Goal: Share content: Share content

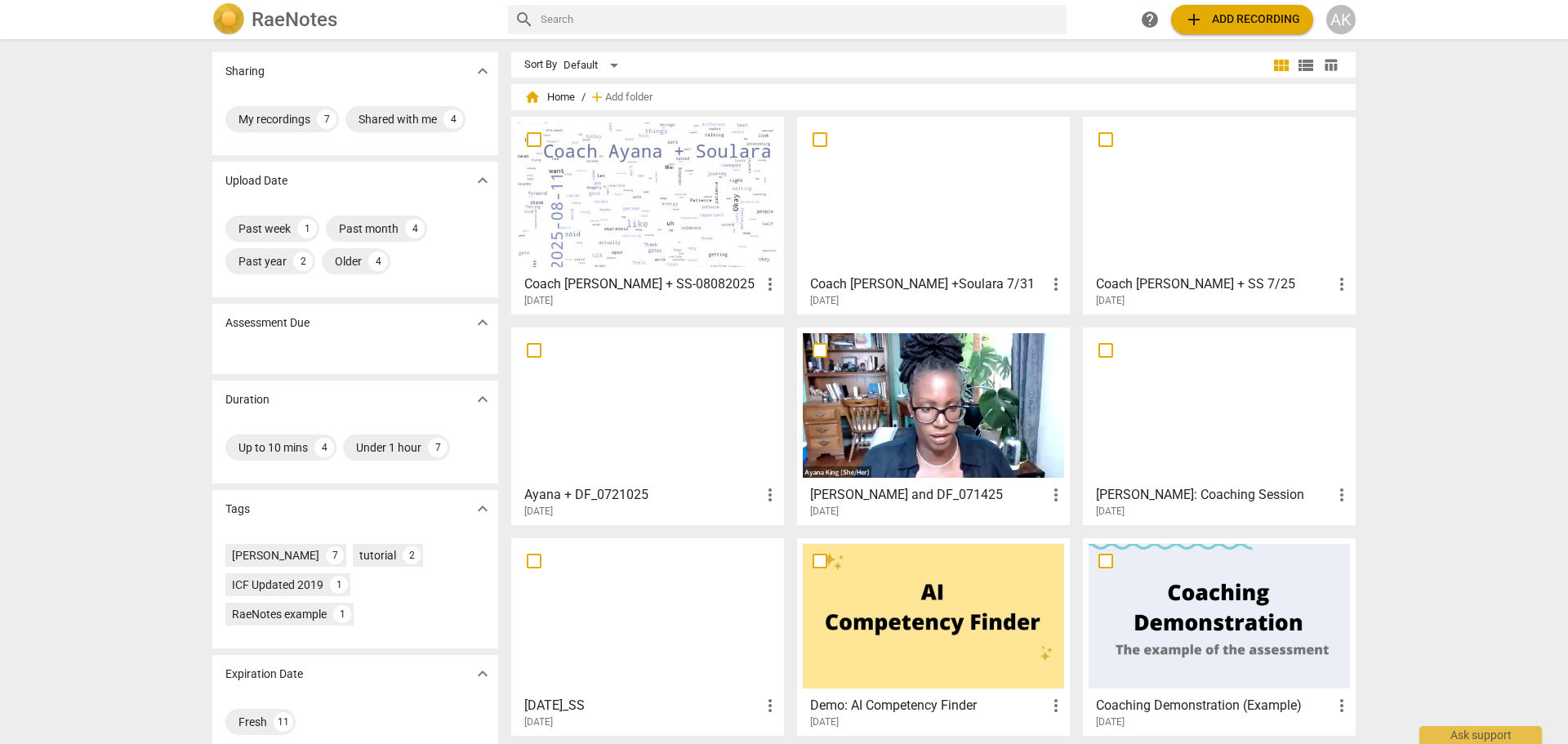
click at [1220, 20] on span "add Add recording" at bounding box center [1242, 19] width 116 height 20
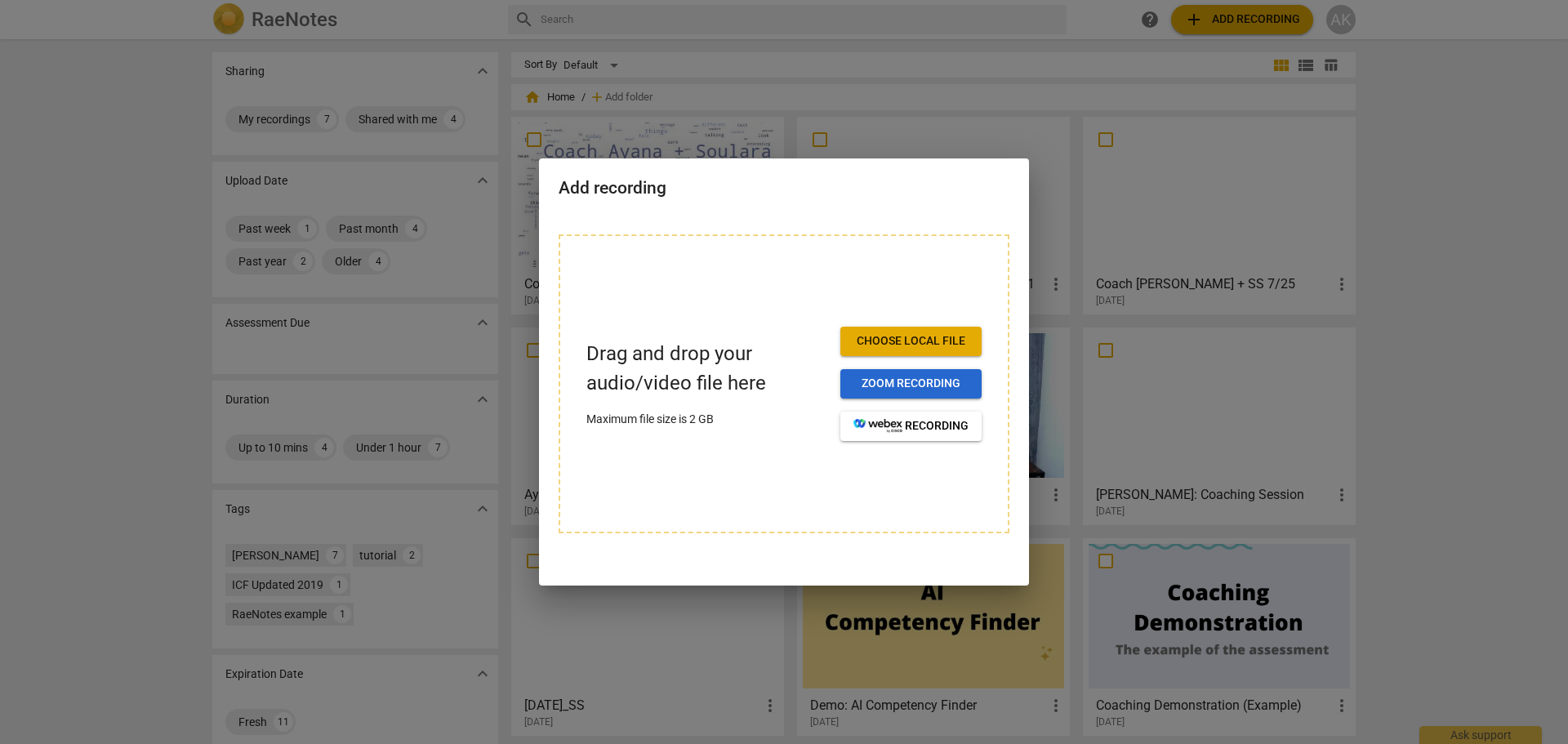
click at [881, 381] on span "Zoom recording" at bounding box center [911, 384] width 115 height 16
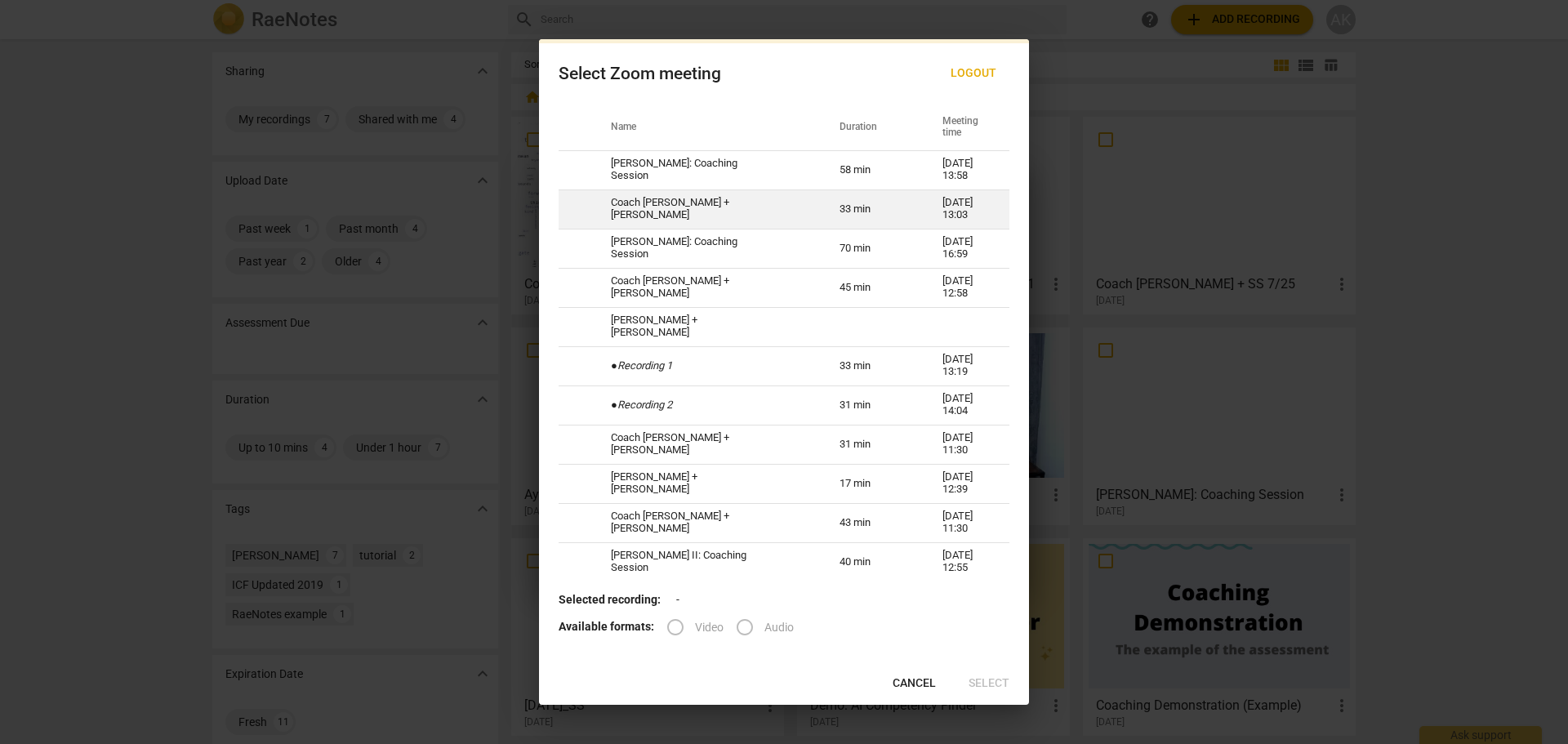
click at [828, 206] on td "33 min" at bounding box center [871, 209] width 103 height 39
radio input "true"
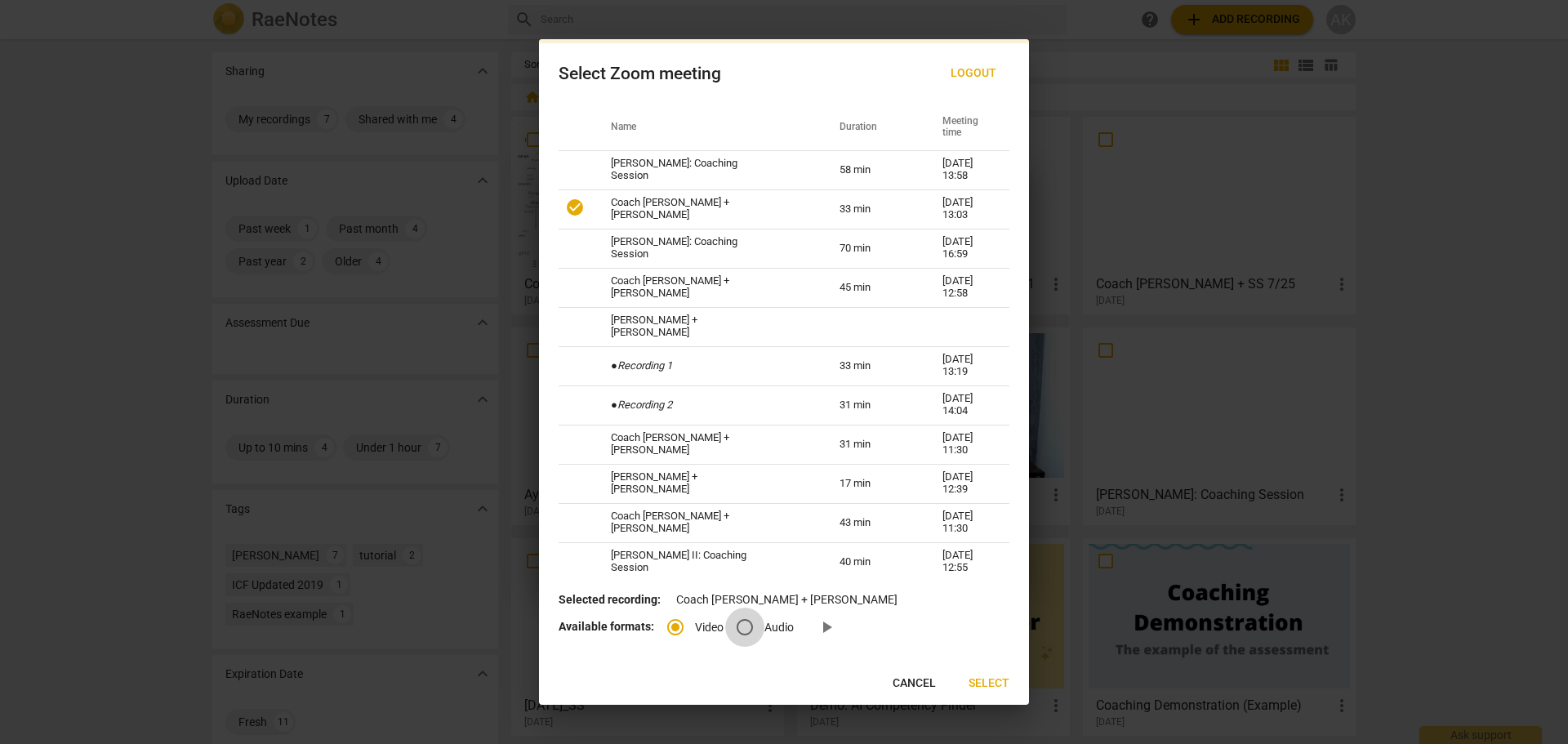
click at [748, 629] on input "Audio" at bounding box center [745, 627] width 39 height 39
radio input "true"
click at [986, 683] on span "Select" at bounding box center [989, 683] width 41 height 16
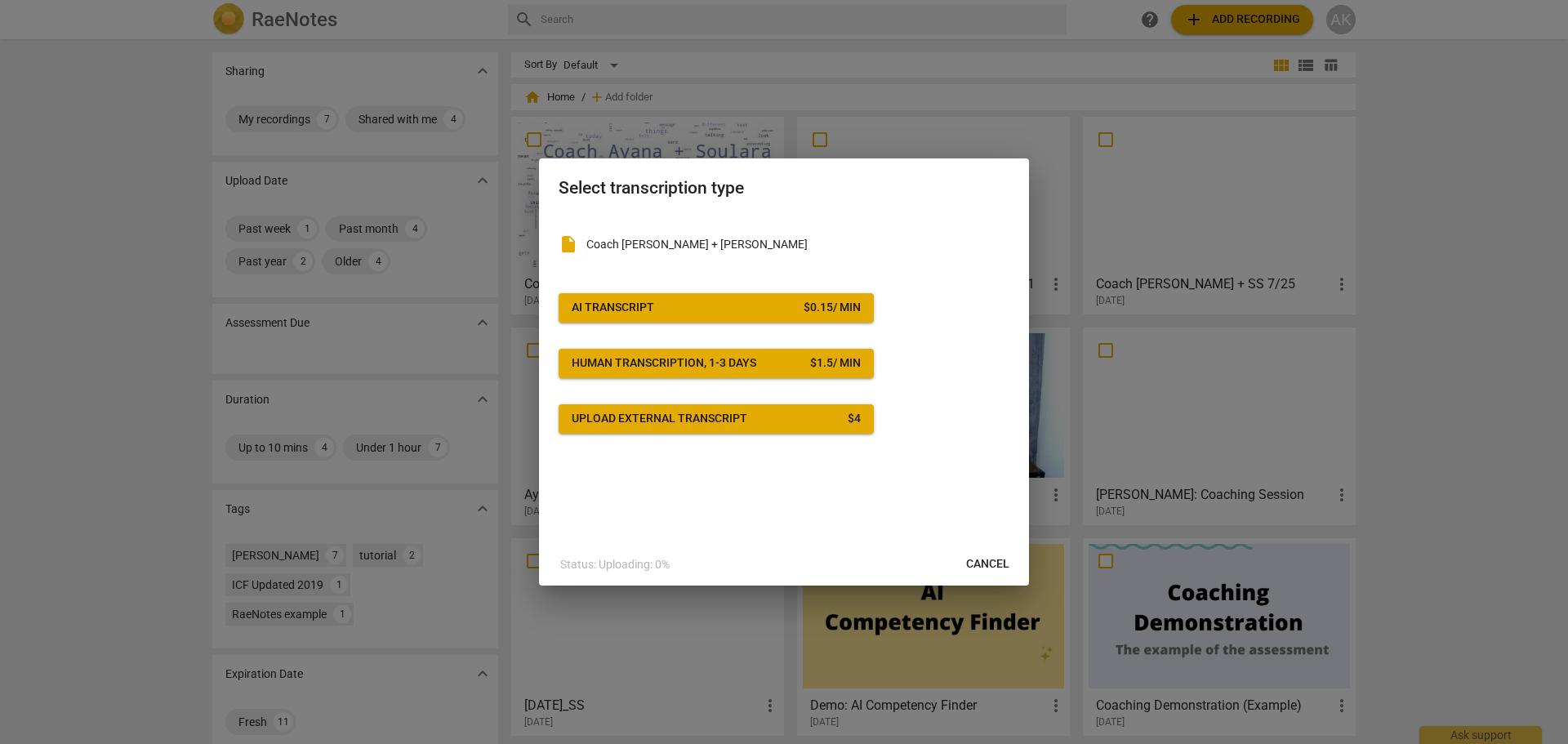
click at [668, 300] on span "AI Transcript $ 0.15 / min" at bounding box center [715, 308] width 289 height 16
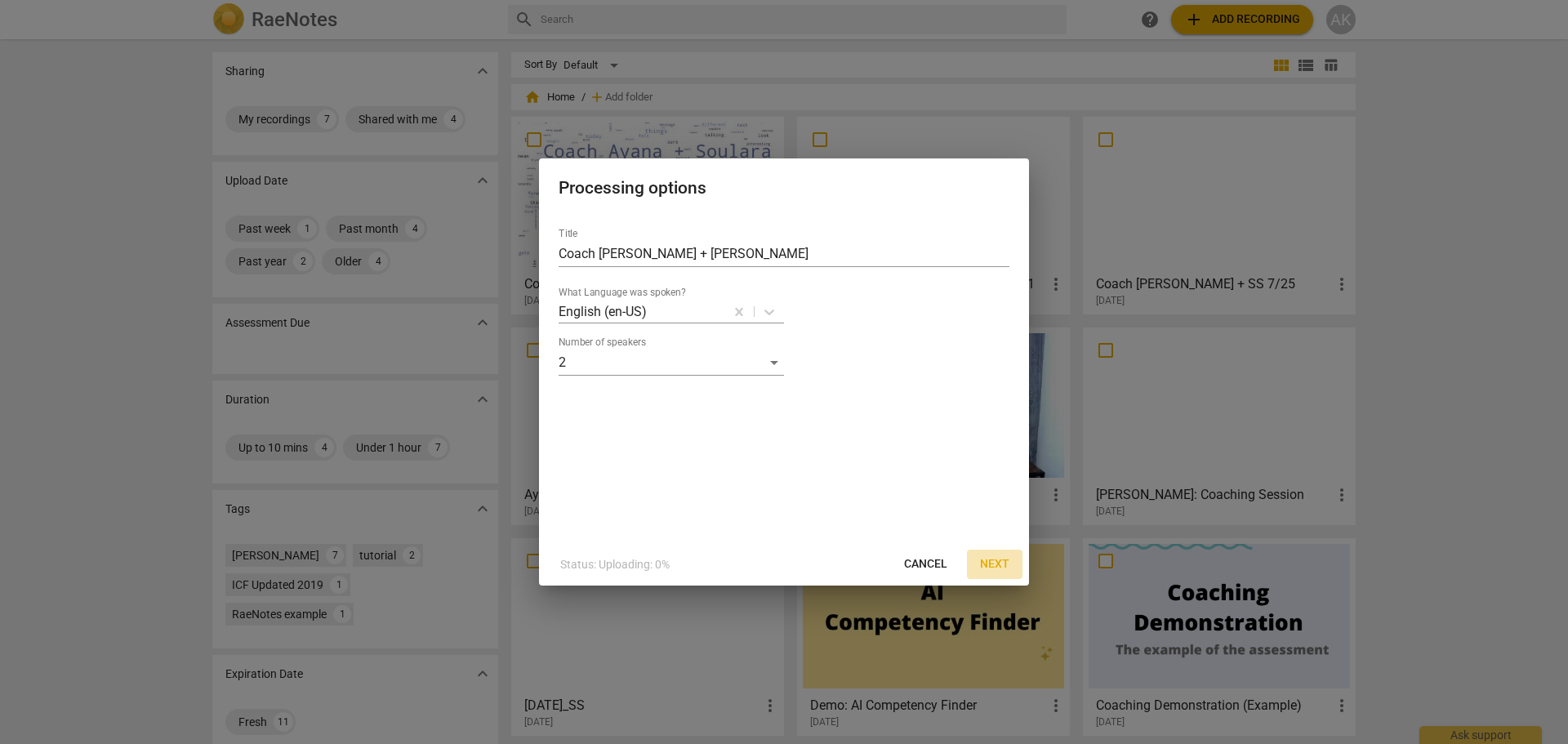
click at [999, 563] on span "Next" at bounding box center [994, 563] width 29 height 16
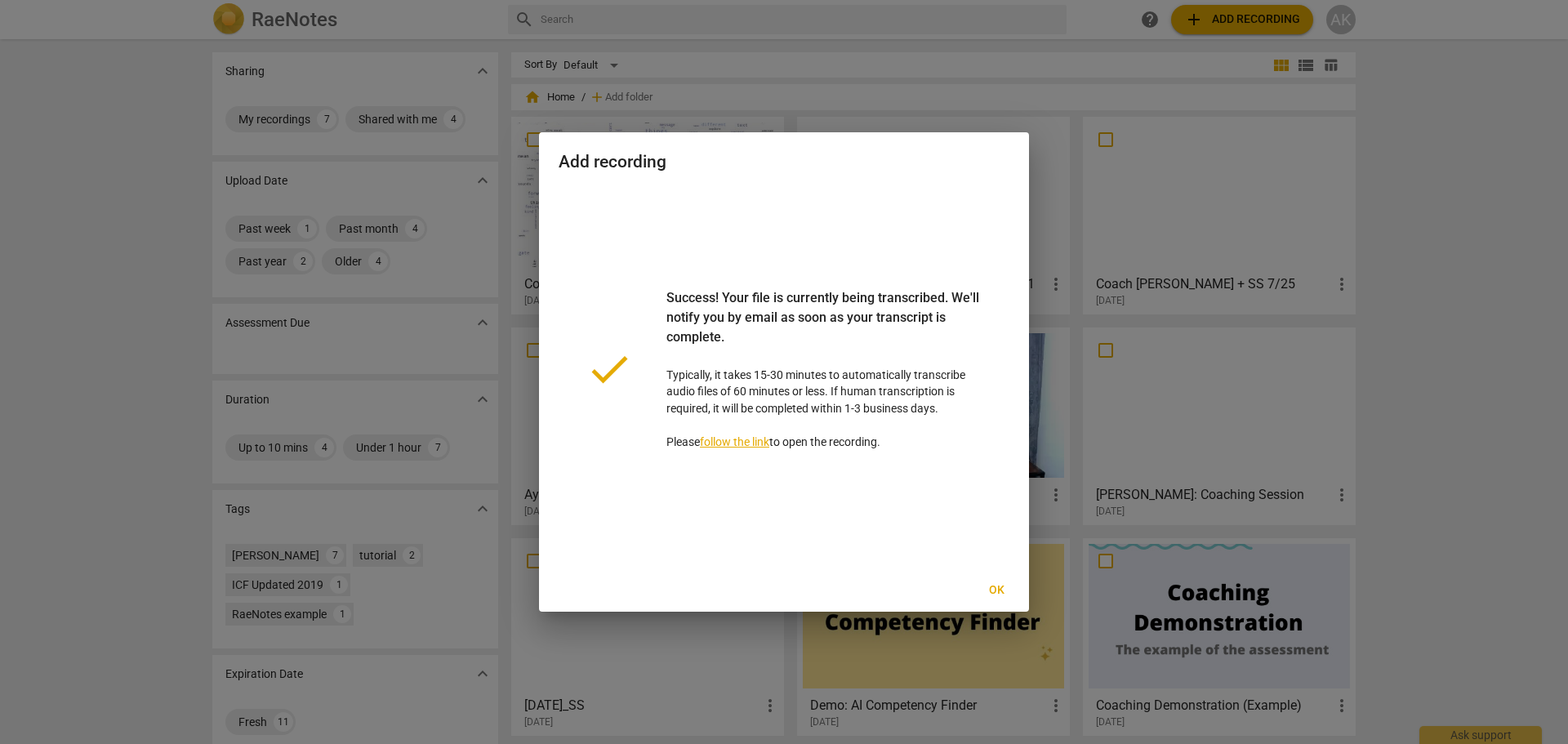
drag, startPoint x: 997, startPoint y: 591, endPoint x: 967, endPoint y: 557, distance: 45.3
click at [997, 586] on span "Ok" at bounding box center [996, 590] width 26 height 16
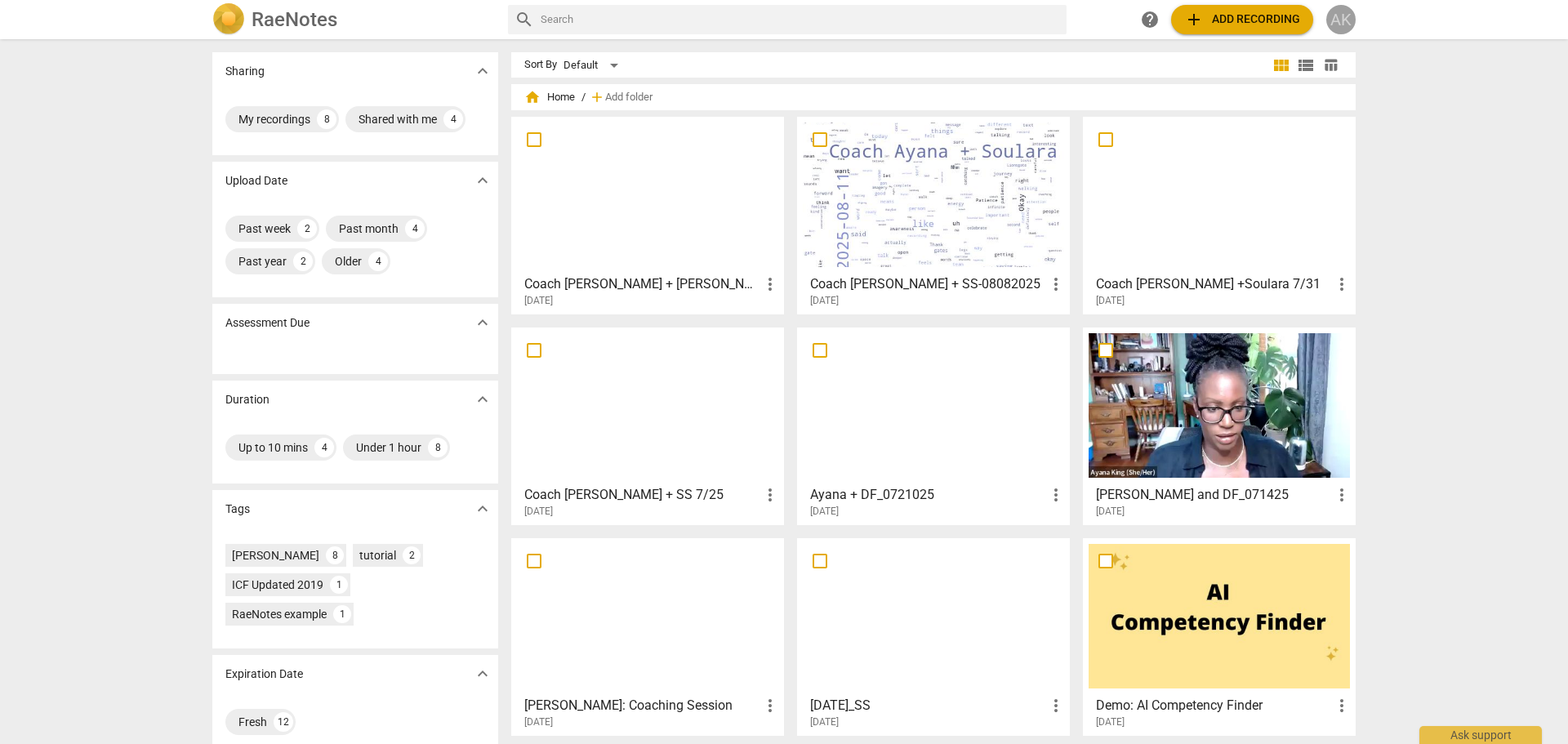
click at [1343, 21] on div "AK" at bounding box center [1341, 20] width 29 height 29
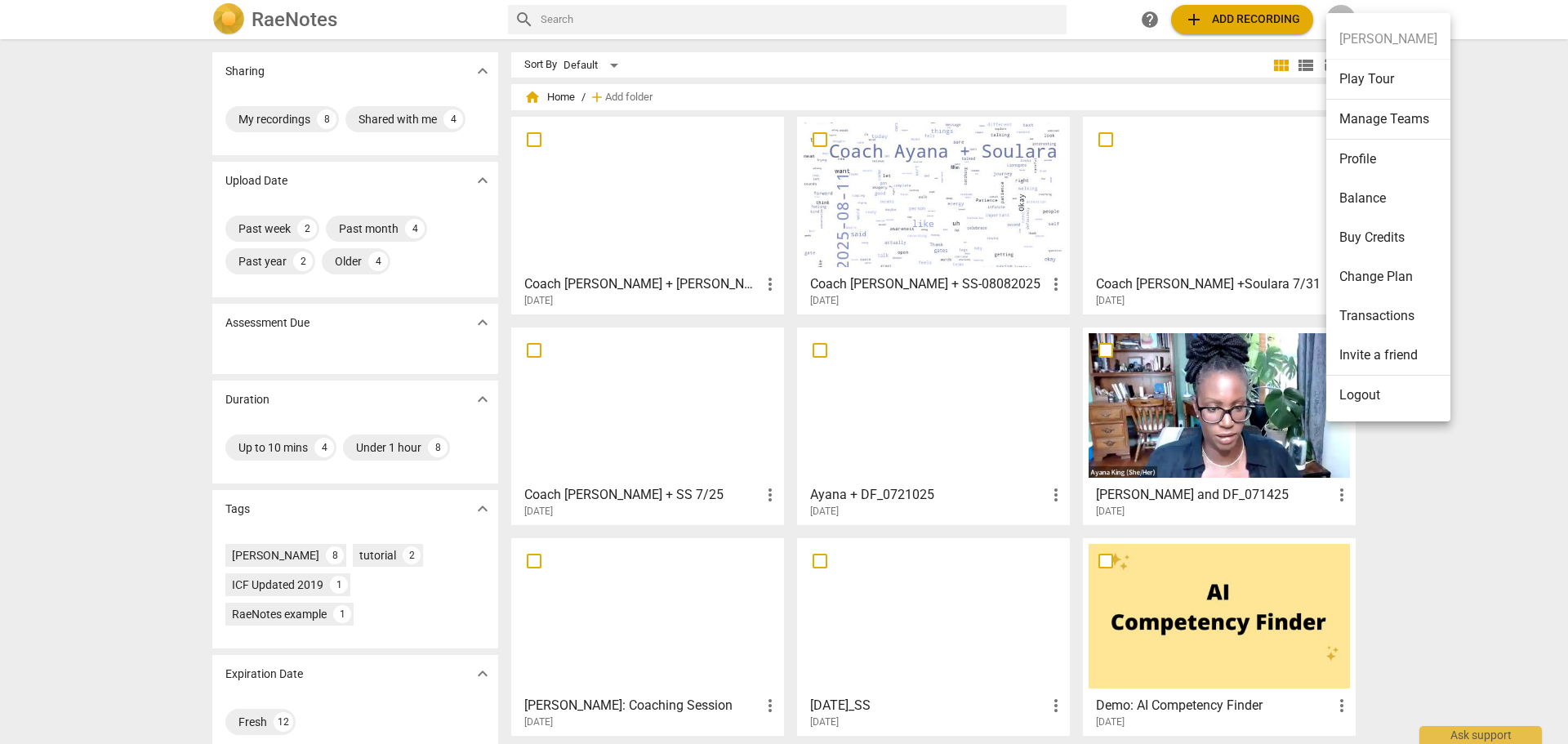
click at [1359, 192] on li "Balance" at bounding box center [1389, 199] width 124 height 39
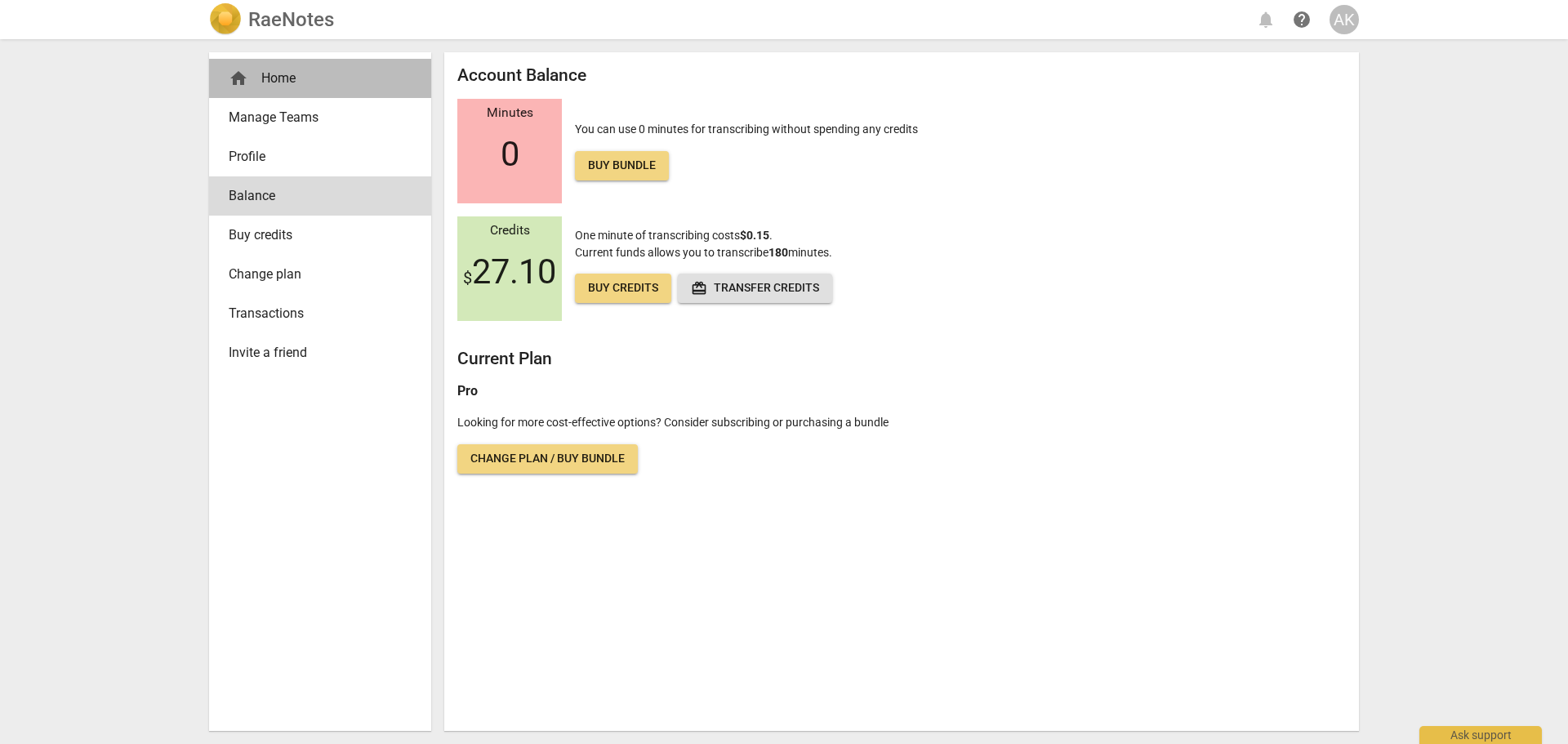
click at [278, 75] on div "home Home" at bounding box center [313, 78] width 170 height 20
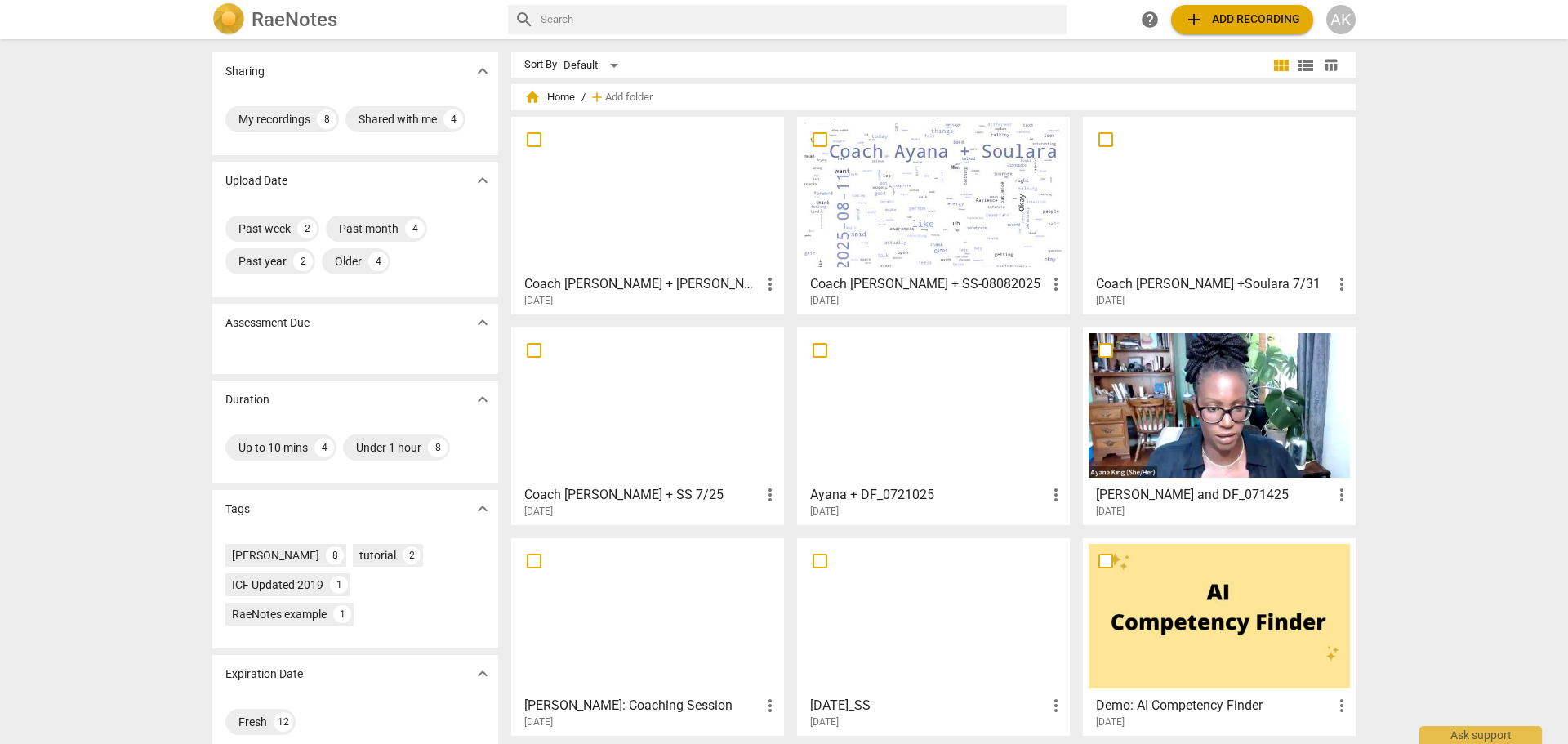
click at [688, 202] on div at bounding box center [647, 195] width 262 height 145
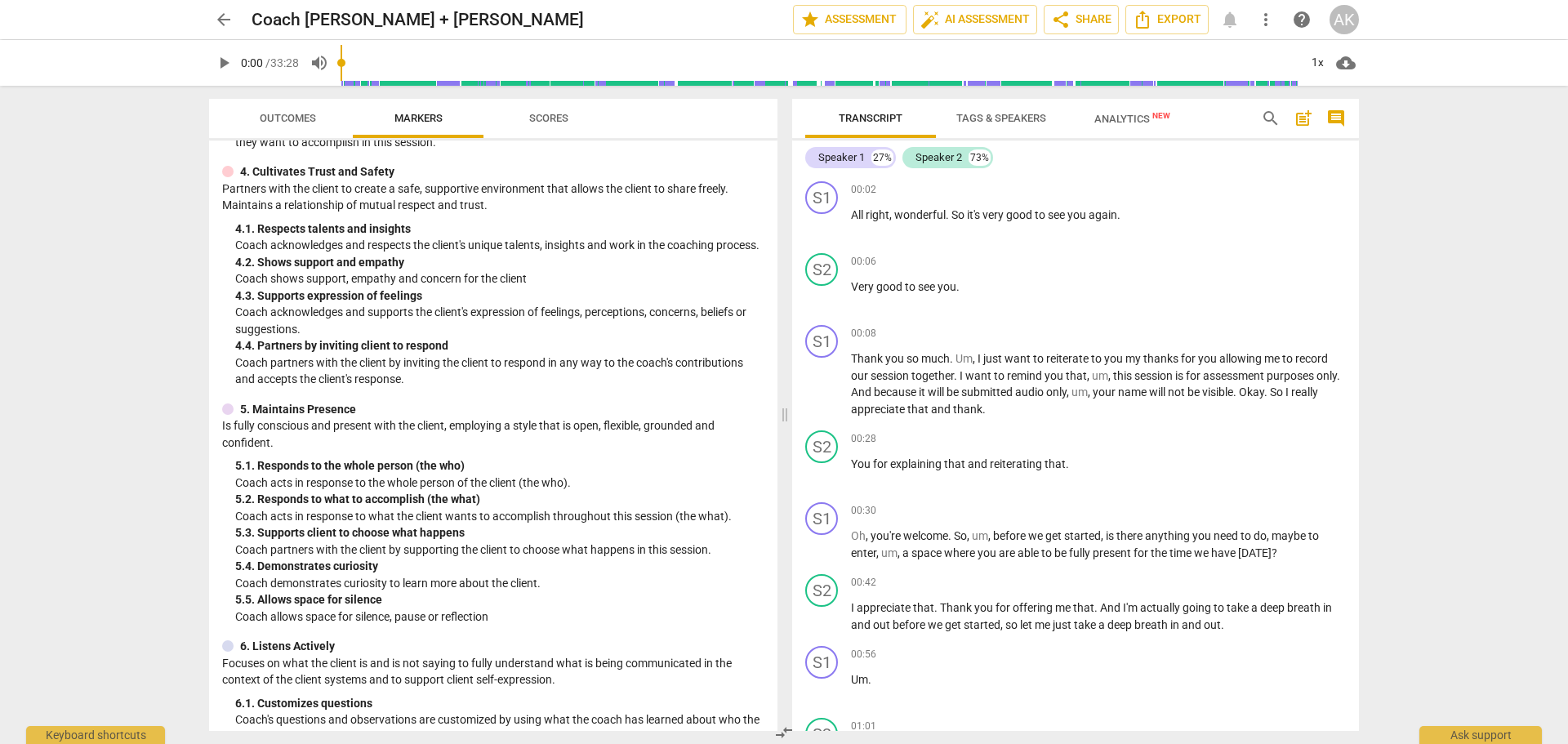
click at [547, 107] on button "Scores" at bounding box center [548, 118] width 130 height 39
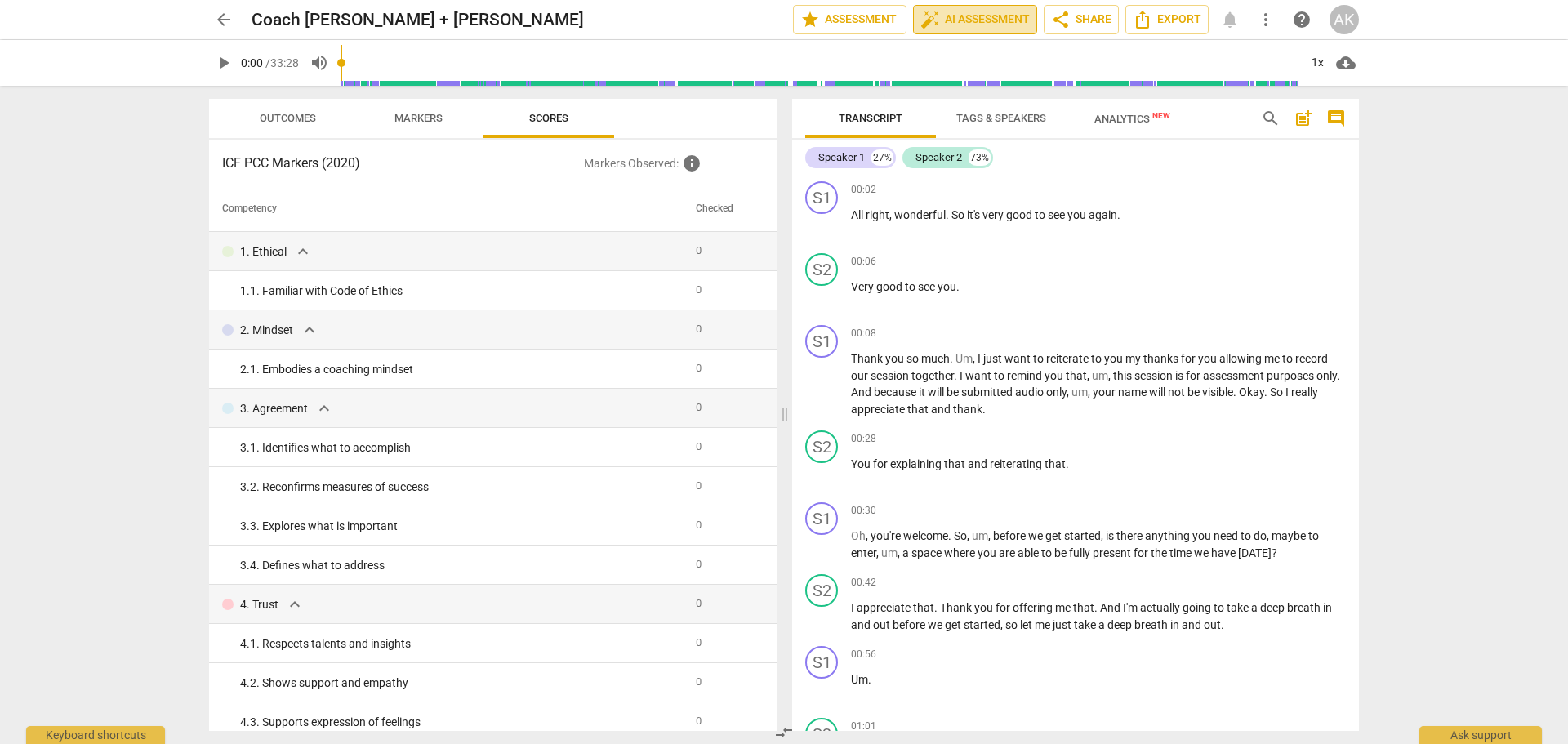
click at [998, 21] on span "auto_fix_high AI Assessment" at bounding box center [975, 19] width 109 height 20
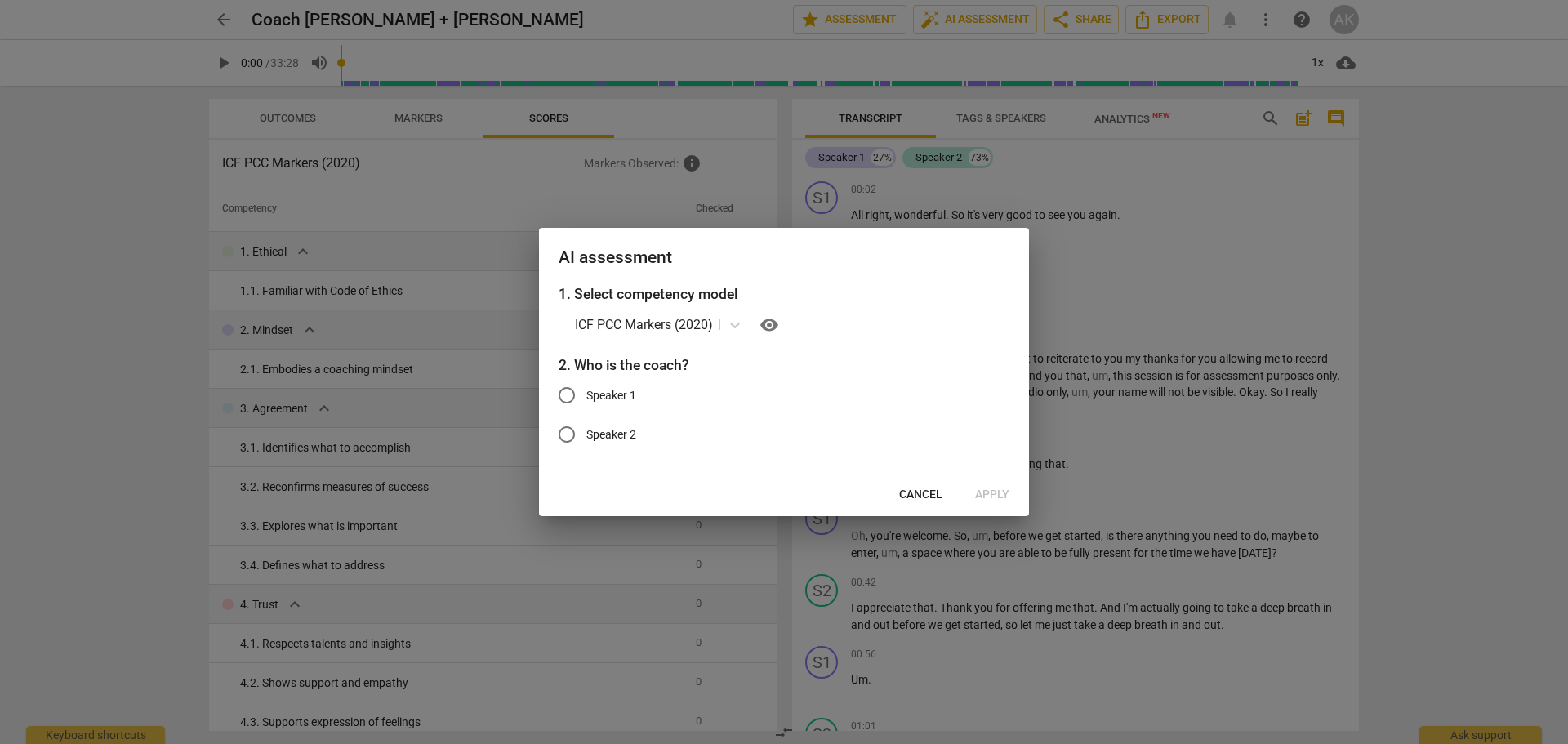
click at [922, 490] on span "Cancel" at bounding box center [921, 494] width 43 height 16
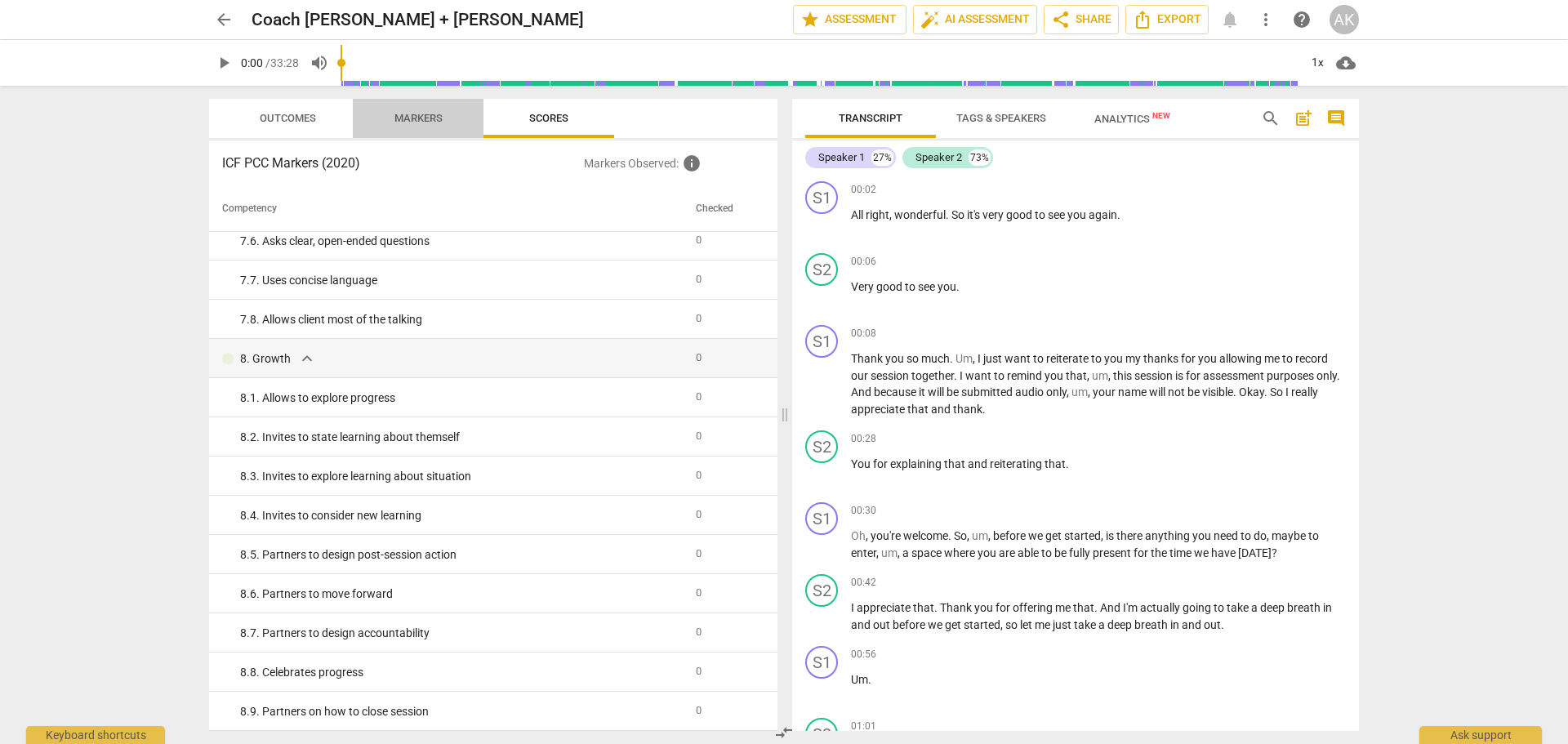
click at [428, 112] on span "Markers" at bounding box center [419, 118] width 49 height 12
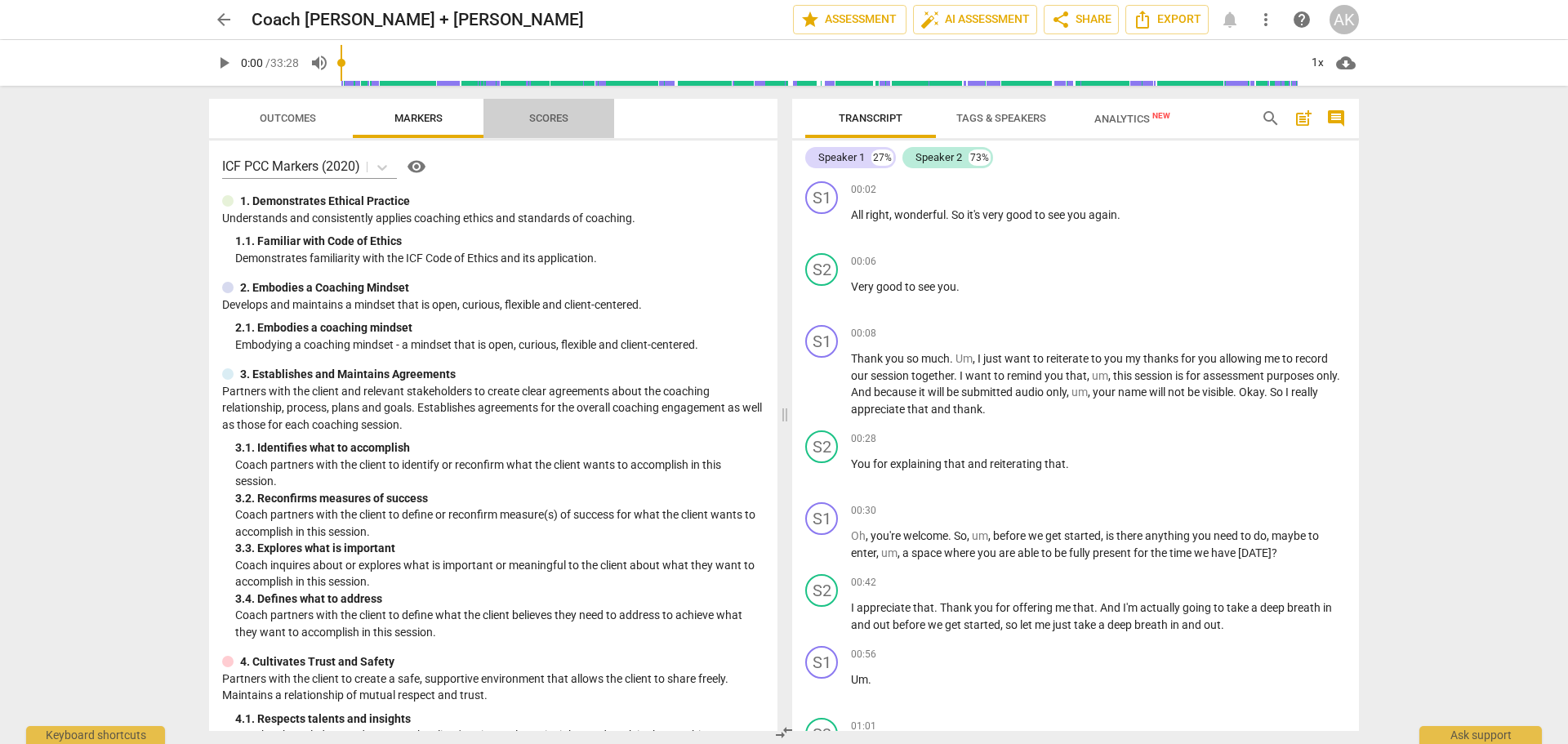
click at [553, 112] on span "Scores" at bounding box center [549, 118] width 39 height 12
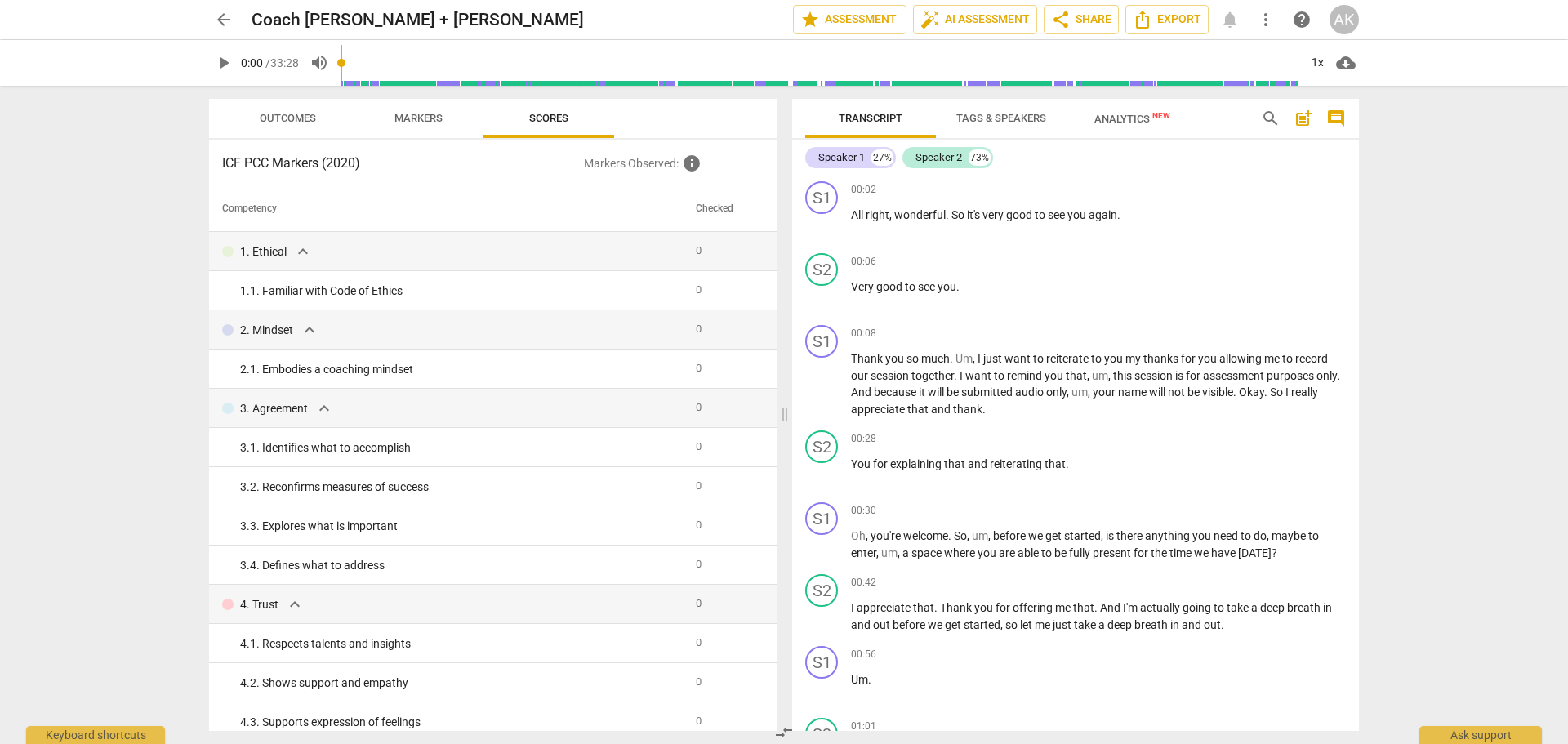
click at [294, 120] on span "Outcomes" at bounding box center [288, 118] width 56 height 12
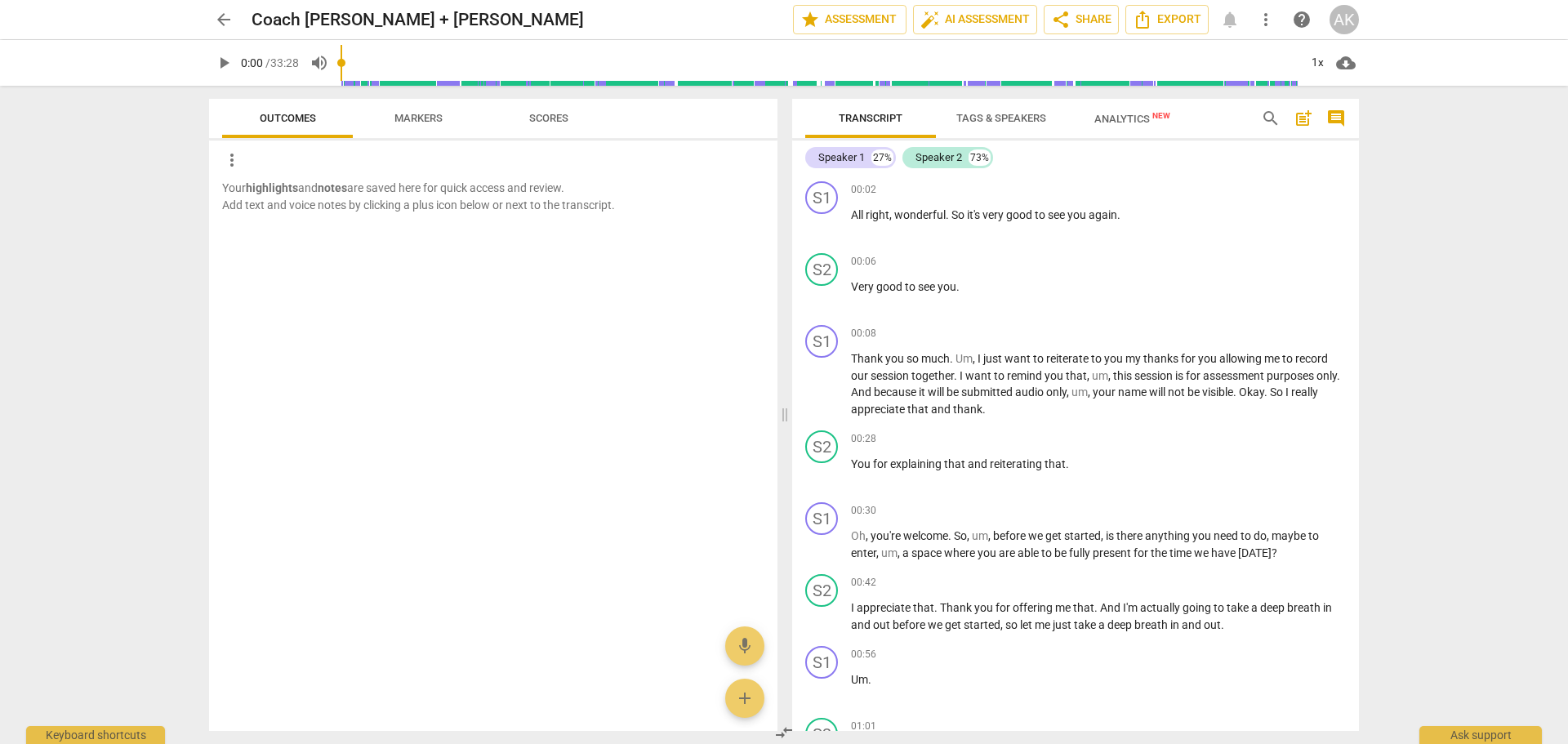
click at [425, 123] on span "Markers" at bounding box center [419, 118] width 49 height 12
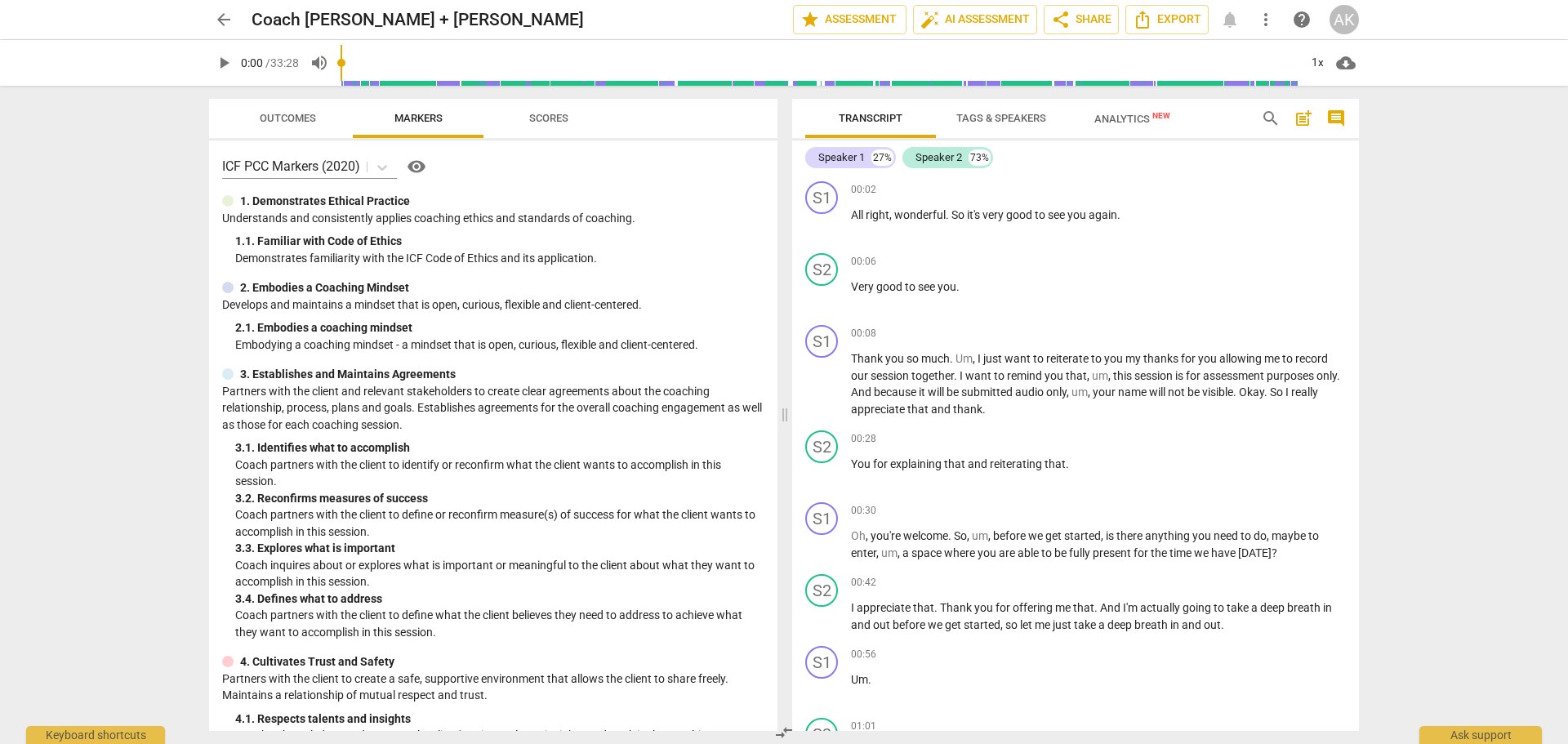
click at [552, 118] on span "Scores" at bounding box center [549, 118] width 39 height 12
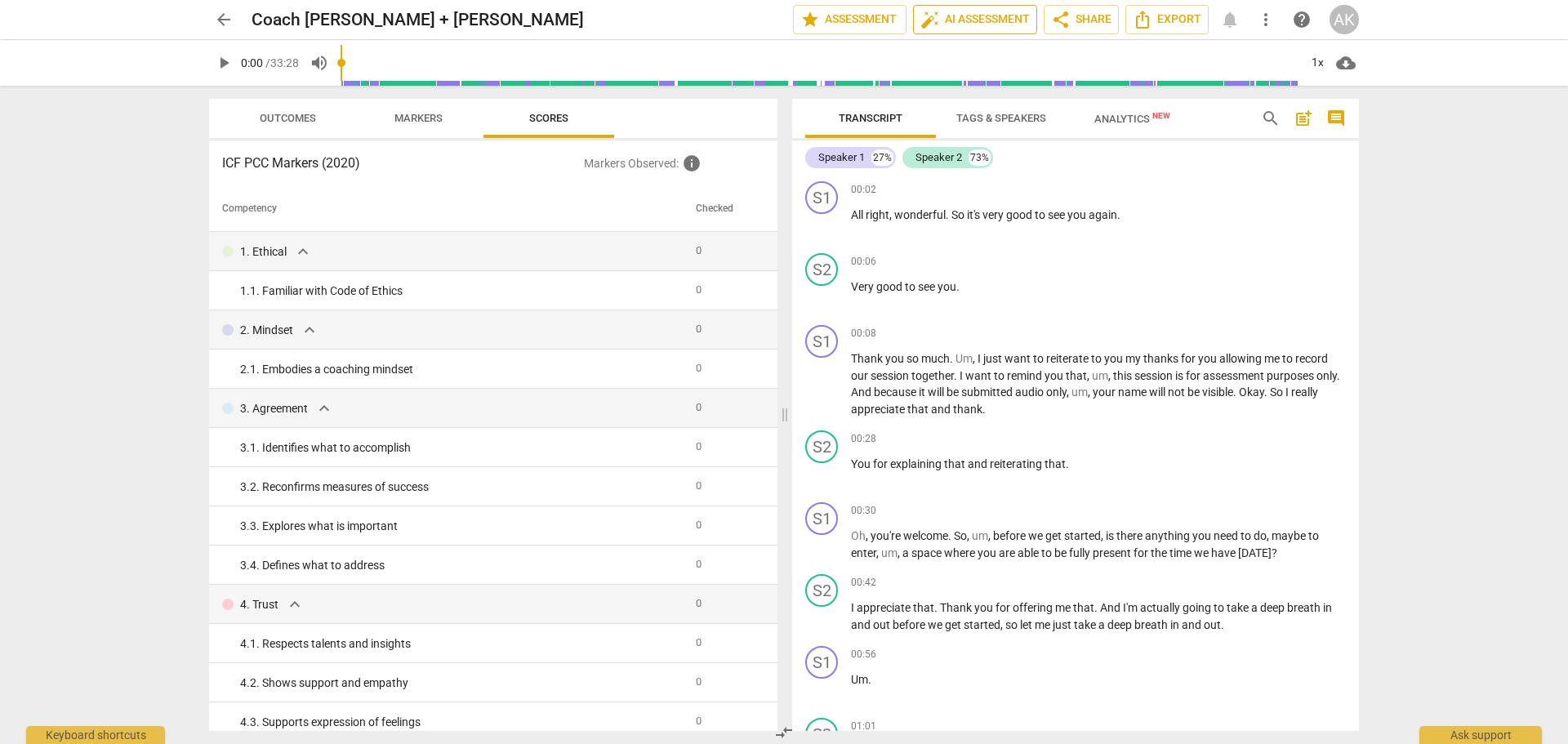
click at [1010, 14] on span "auto_fix_high AI Assessment" at bounding box center [975, 19] width 109 height 20
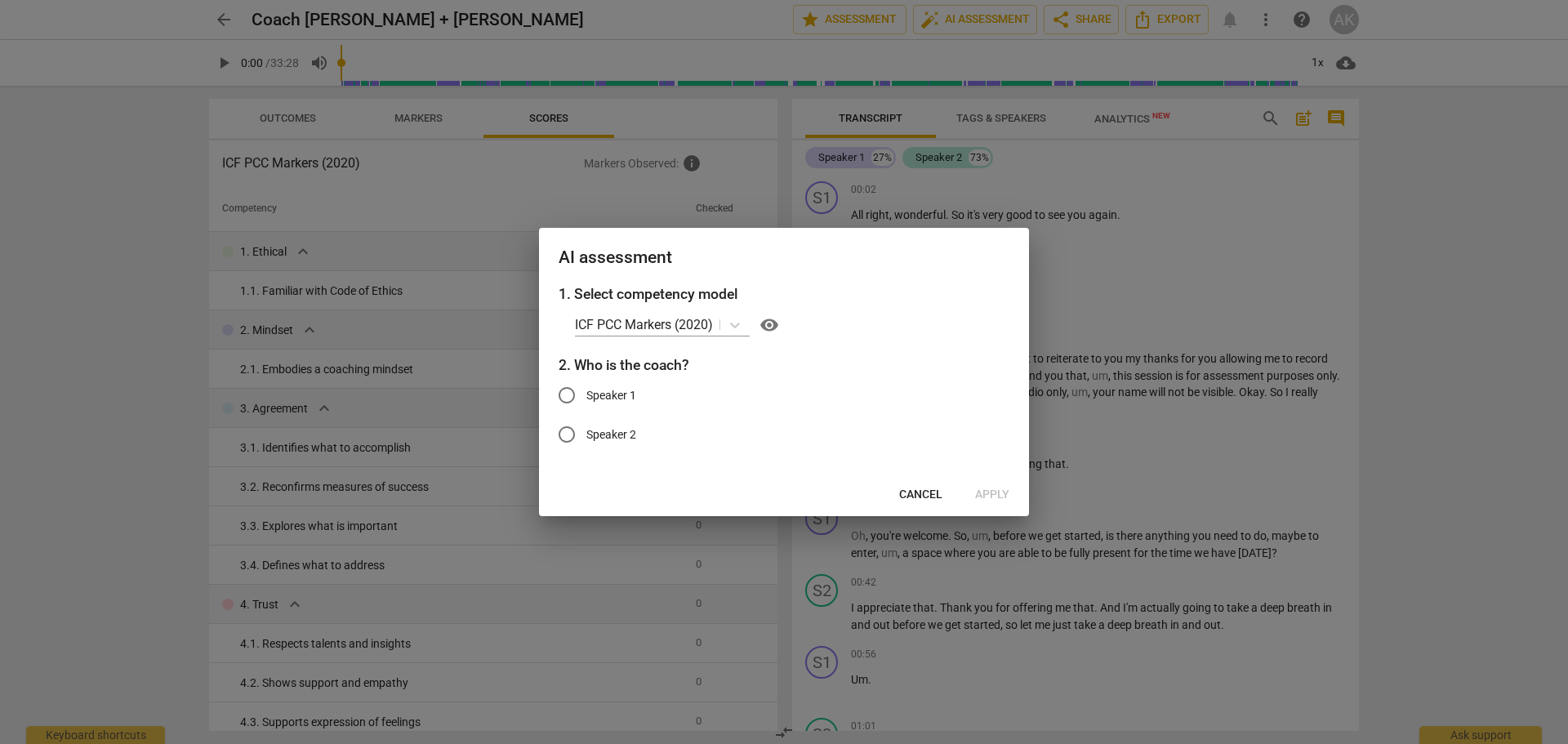
click at [564, 389] on input "Speaker 1" at bounding box center [567, 395] width 39 height 39
radio input "true"
click at [995, 493] on span "Apply" at bounding box center [992, 494] width 34 height 16
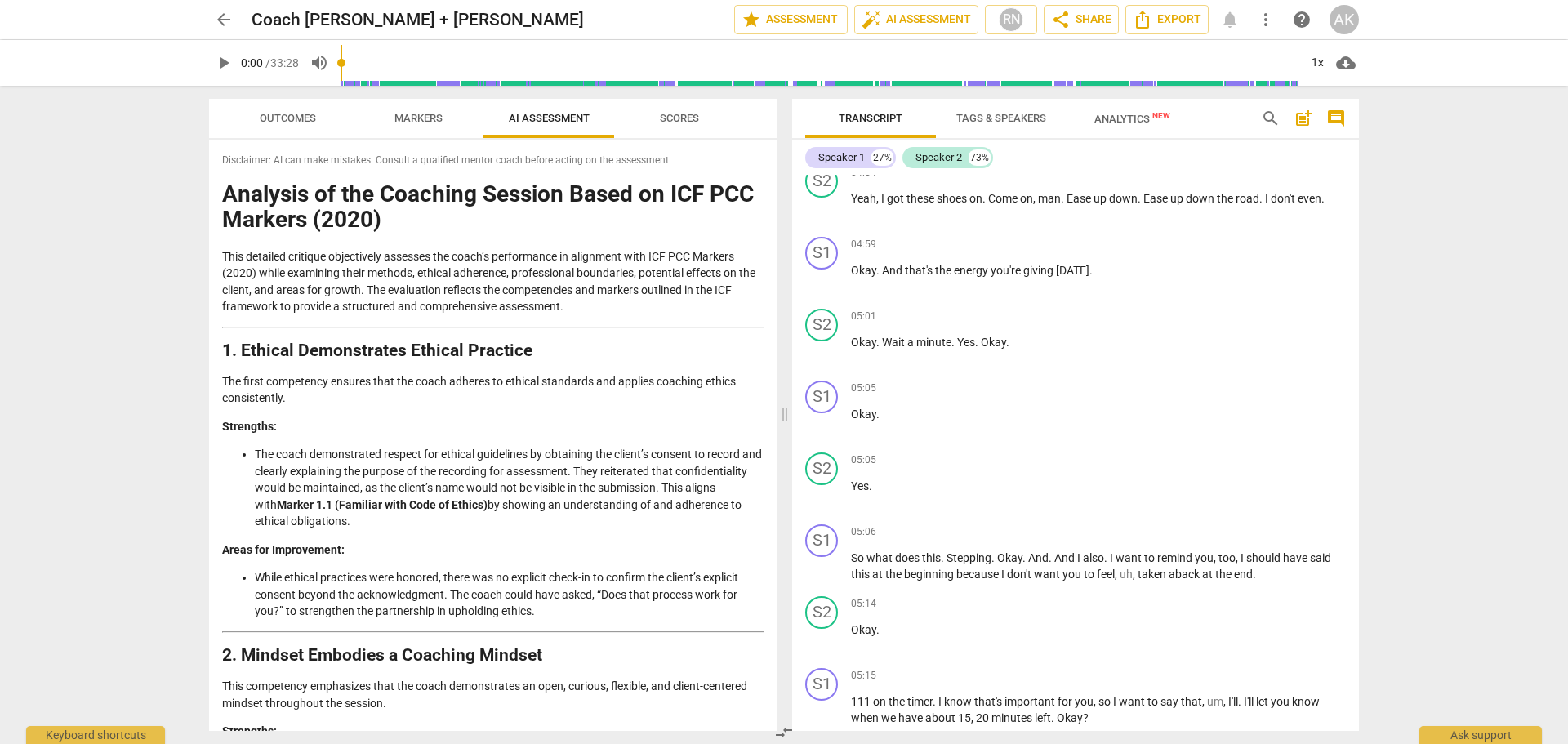
click at [674, 122] on span "Scores" at bounding box center [680, 118] width 39 height 12
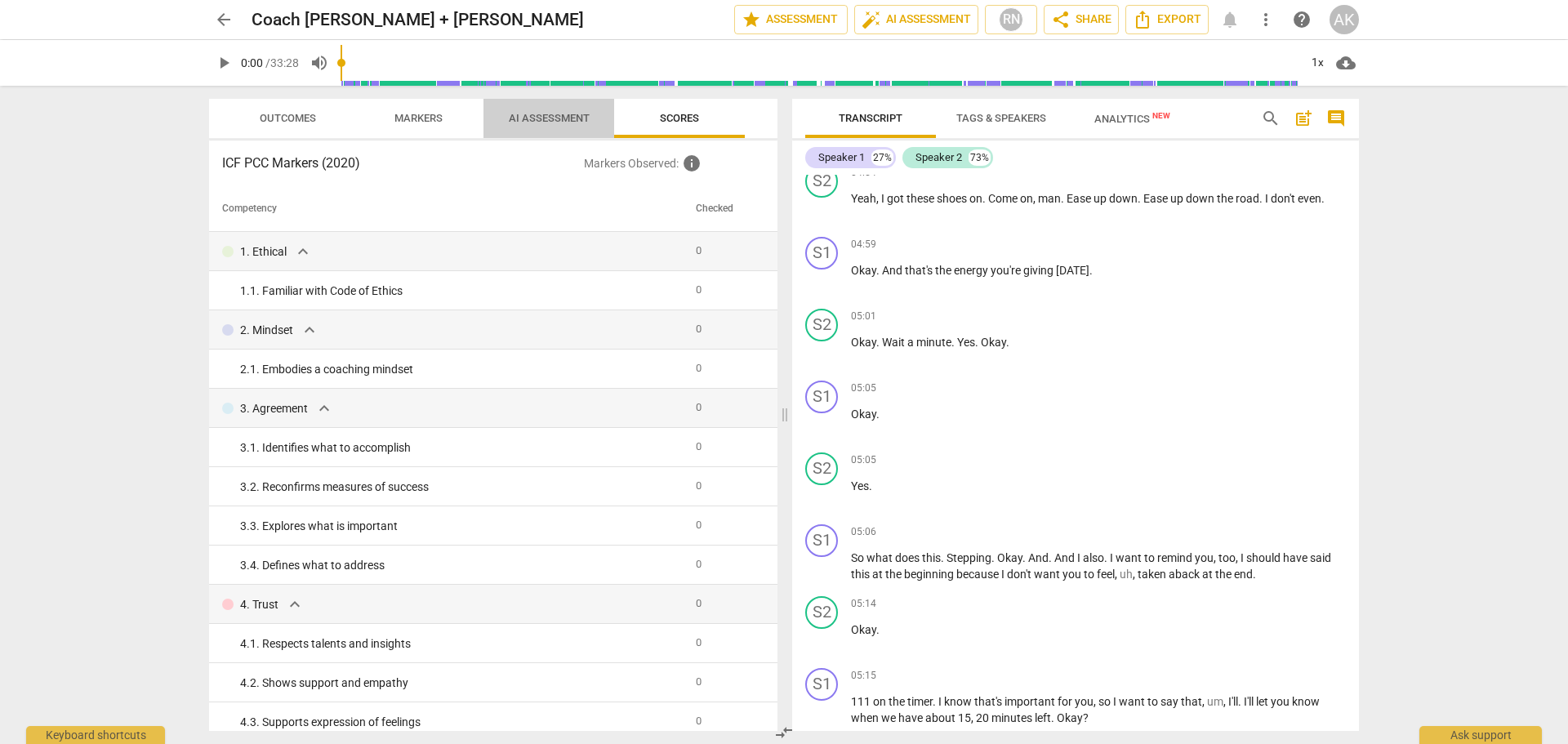
click at [537, 116] on span "AI Assessment" at bounding box center [549, 118] width 81 height 12
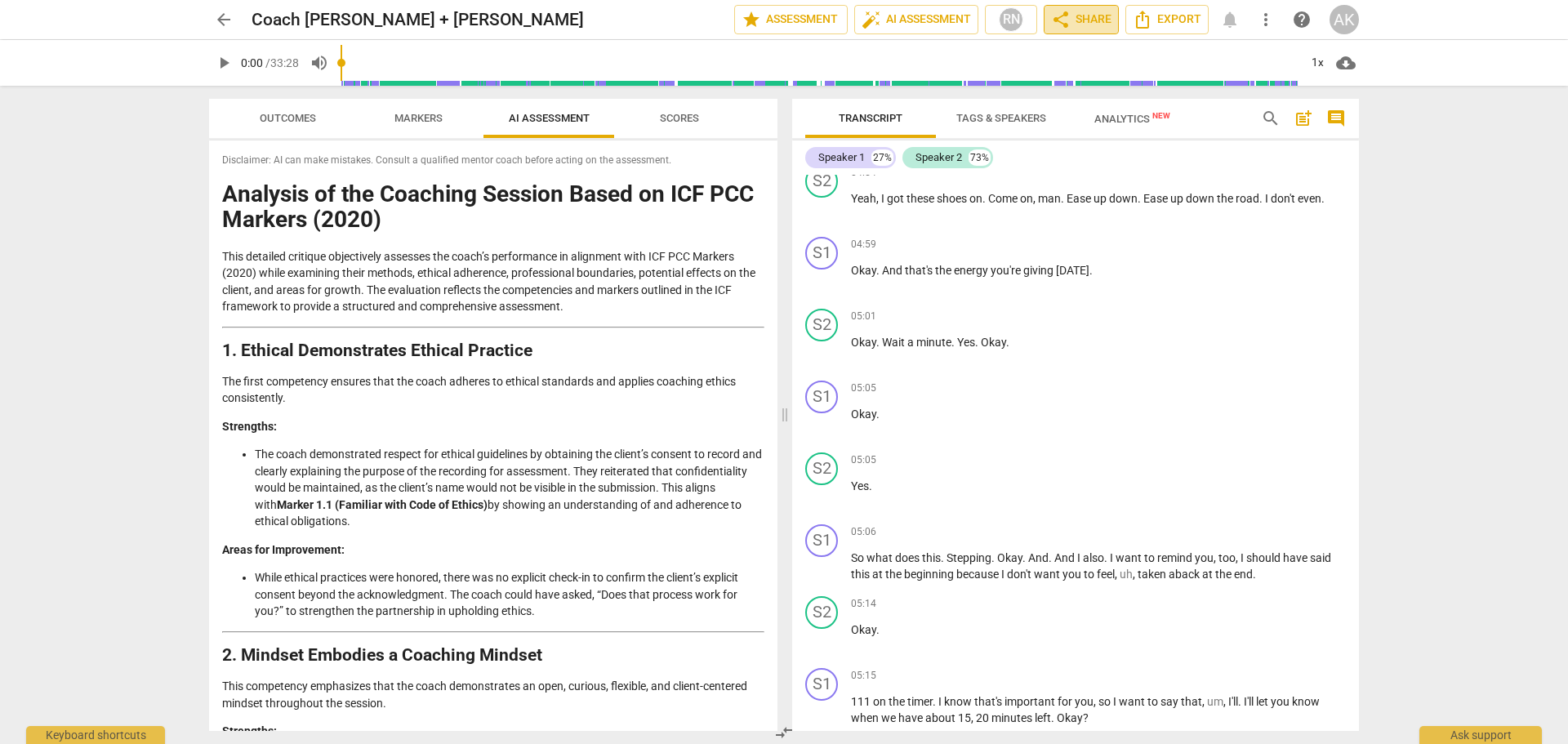
click at [1090, 16] on span "share Share" at bounding box center [1081, 19] width 61 height 20
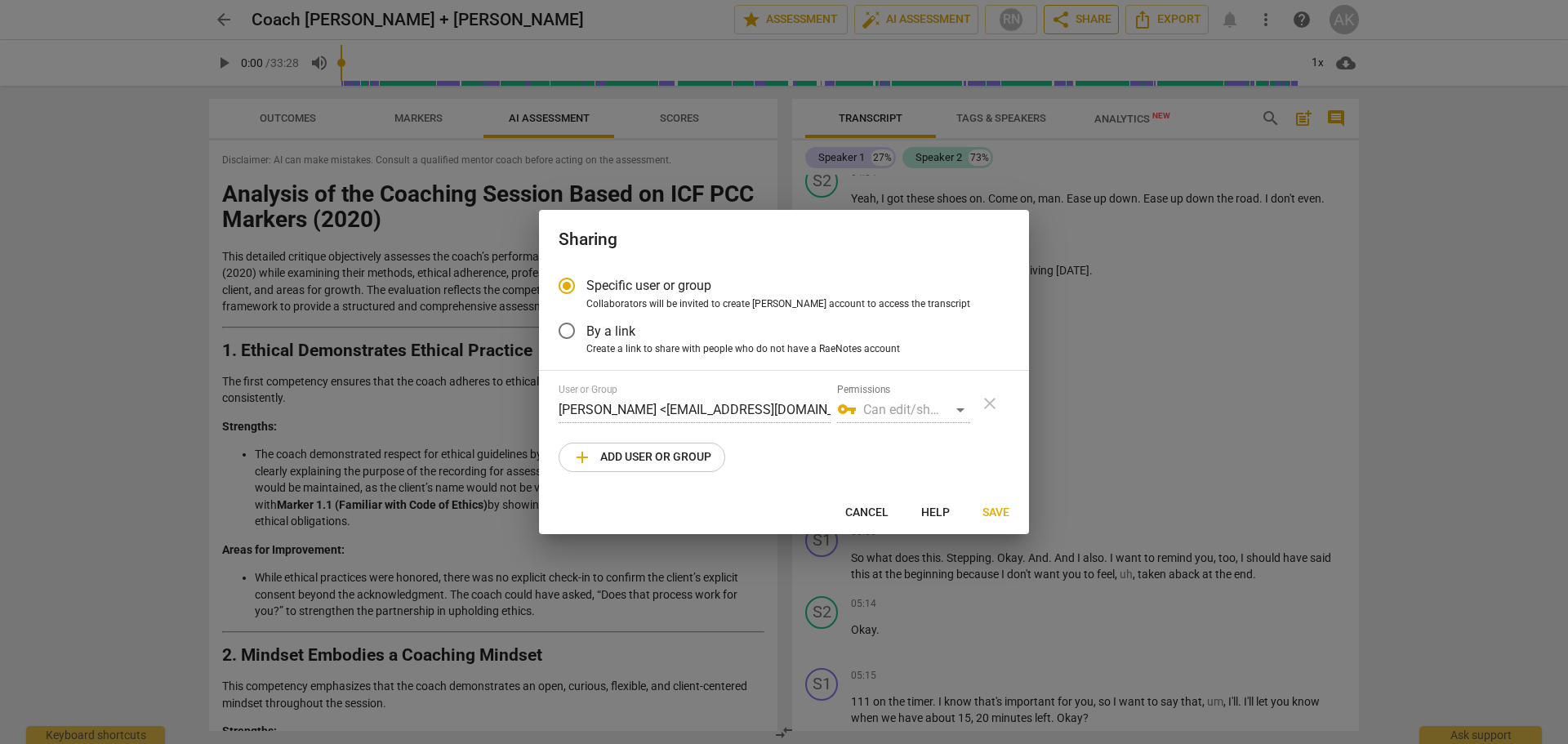
radio input "false"
click at [571, 333] on input "By a link" at bounding box center [567, 331] width 39 height 39
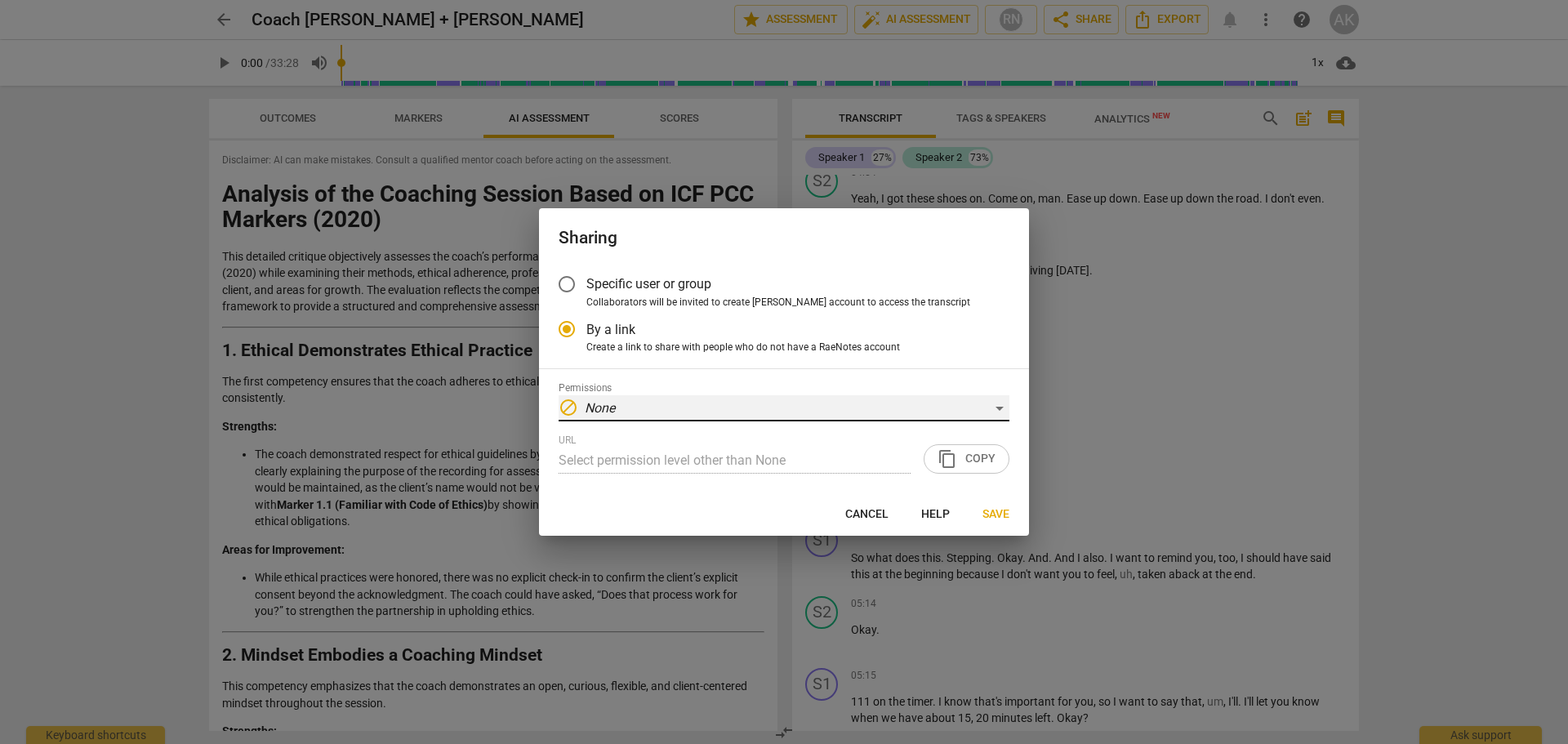
click at [999, 407] on div "block None" at bounding box center [784, 408] width 451 height 26
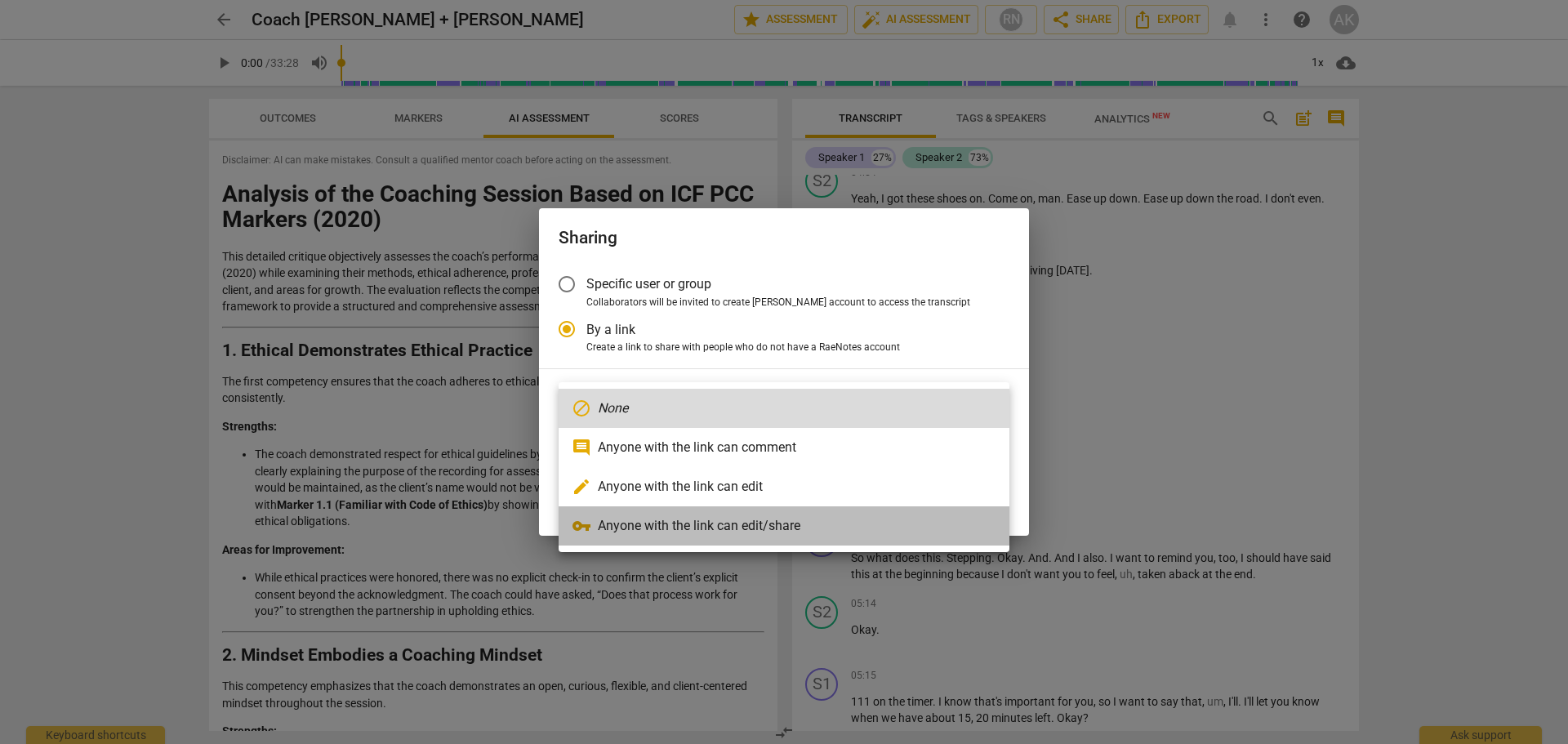
click at [732, 522] on li "vpn_key Anyone with the link can edit/share" at bounding box center [784, 526] width 451 height 39
radio input "false"
type input "[URL][DOMAIN_NAME]"
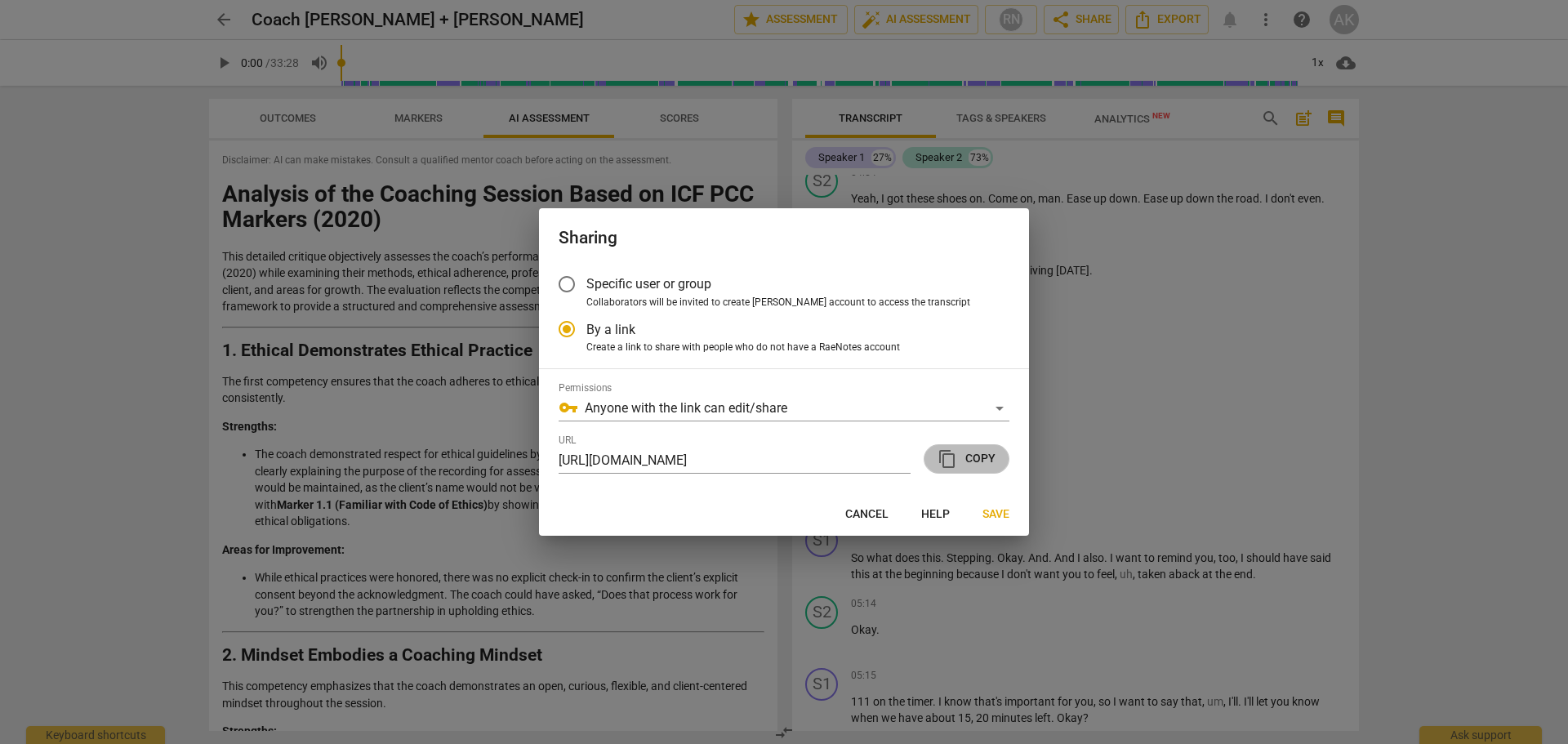
click at [974, 464] on span "content_copy Copy" at bounding box center [967, 459] width 58 height 20
click at [859, 507] on span "Cancel" at bounding box center [866, 514] width 43 height 16
radio input "false"
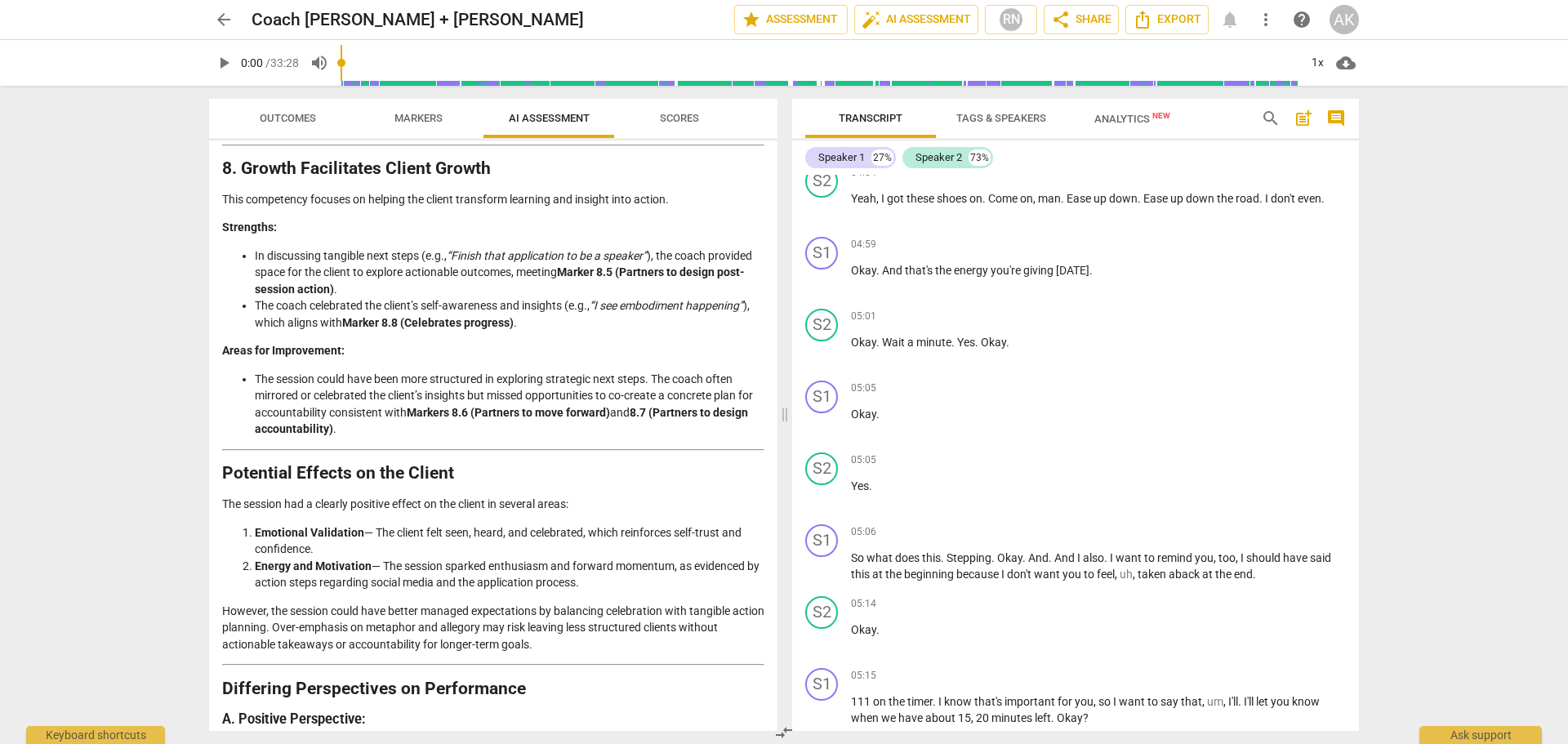
scroll to position [2050, 0]
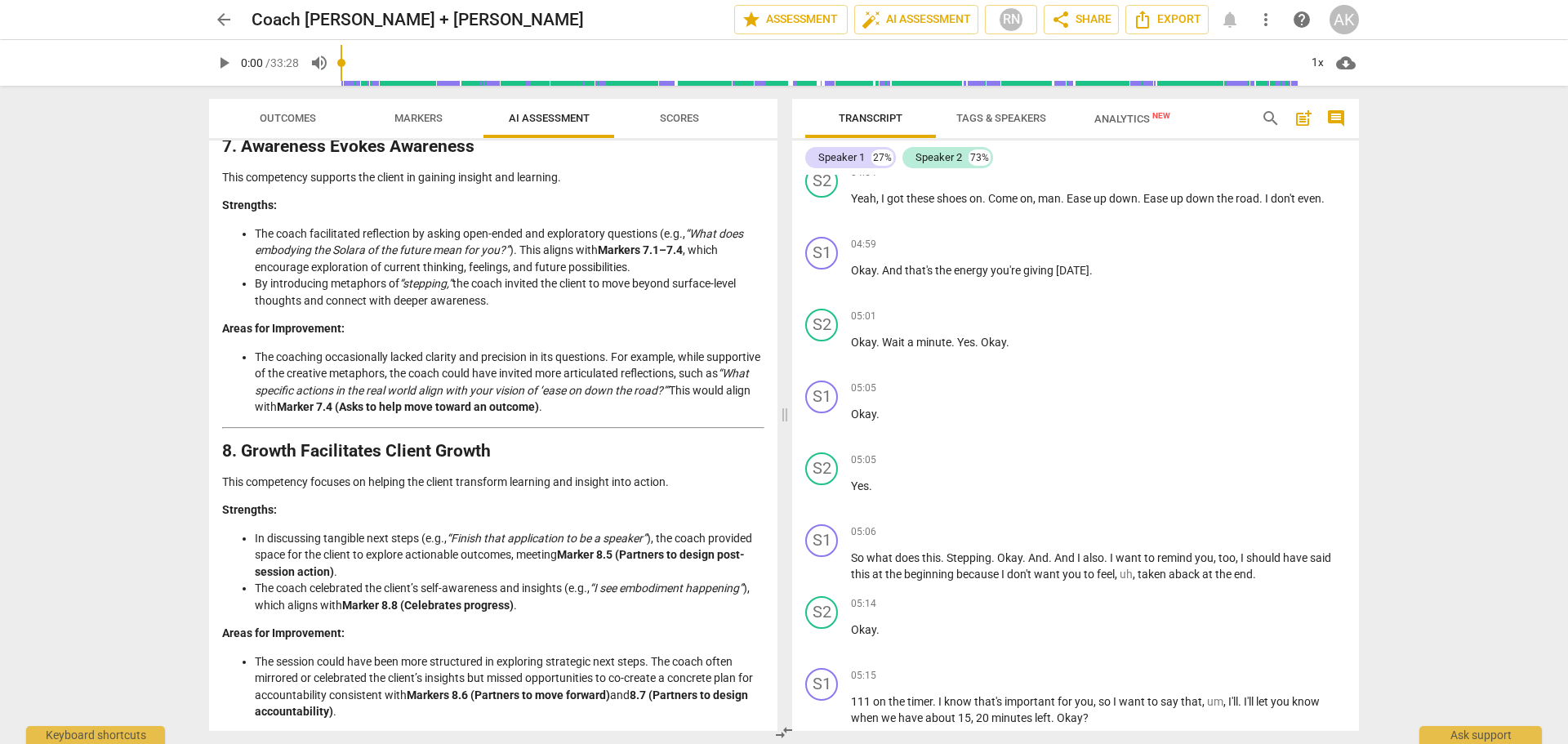
click at [1340, 20] on div "AK" at bounding box center [1344, 20] width 29 height 29
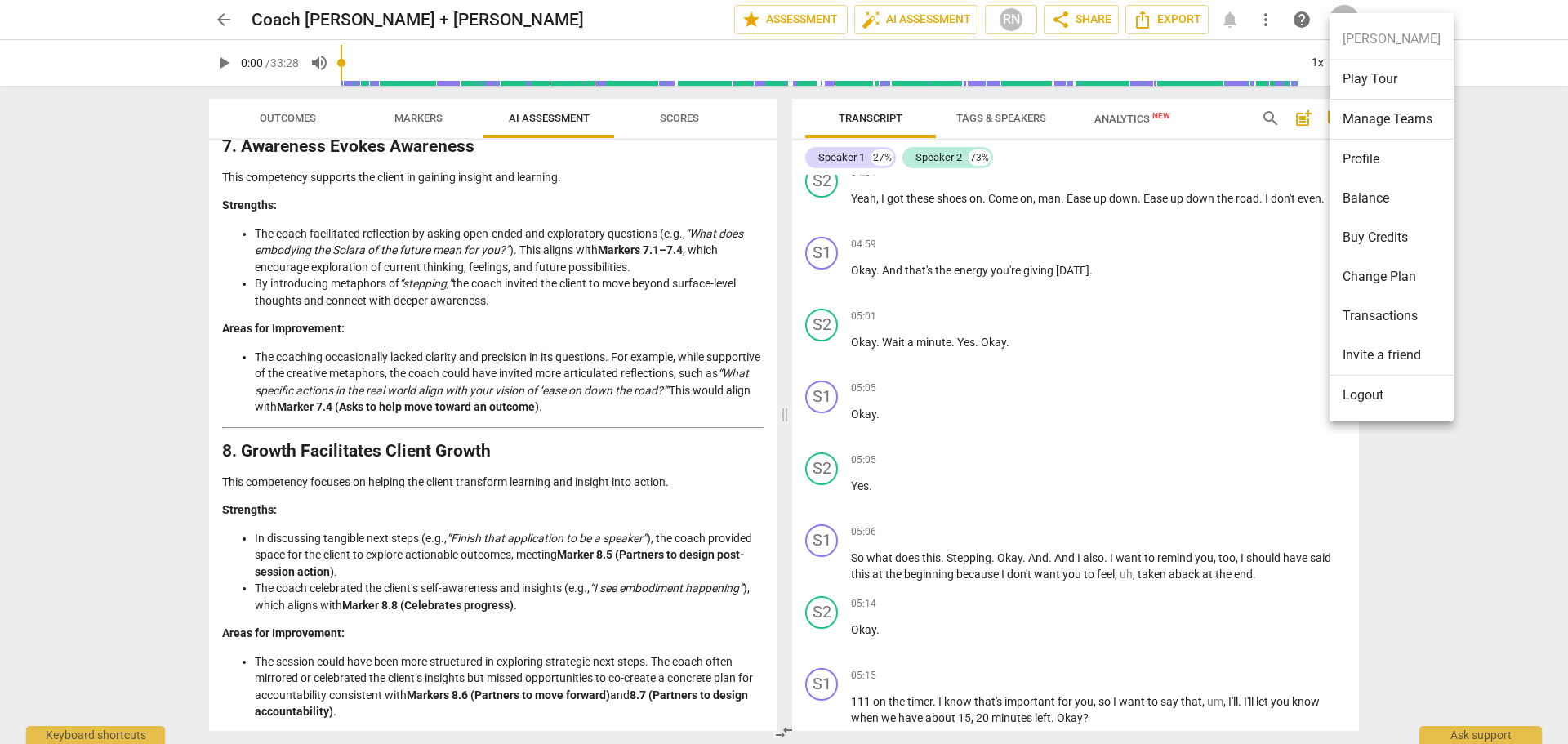
click at [1384, 198] on li "Balance" at bounding box center [1392, 199] width 124 height 39
